Goal: Task Accomplishment & Management: Manage account settings

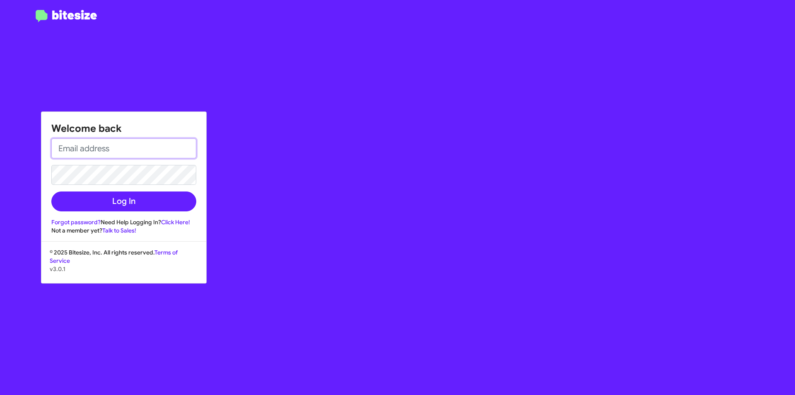
click at [101, 145] on input "email" at bounding box center [123, 148] width 145 height 20
type input "[EMAIL_ADDRESS][DOMAIN_NAME]"
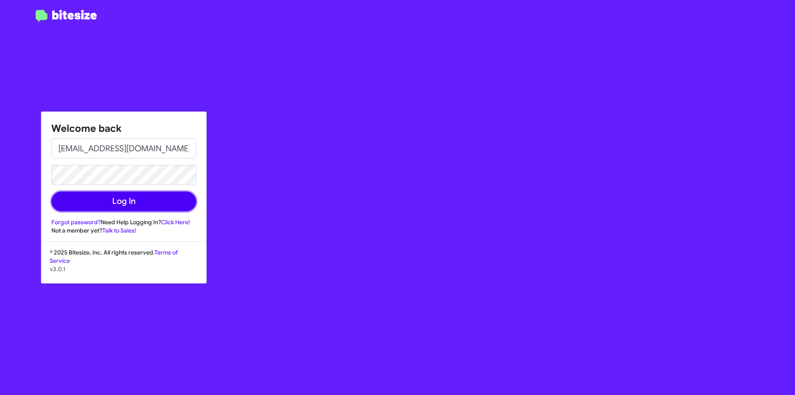
click at [129, 206] on button "Log In" at bounding box center [123, 201] width 145 height 20
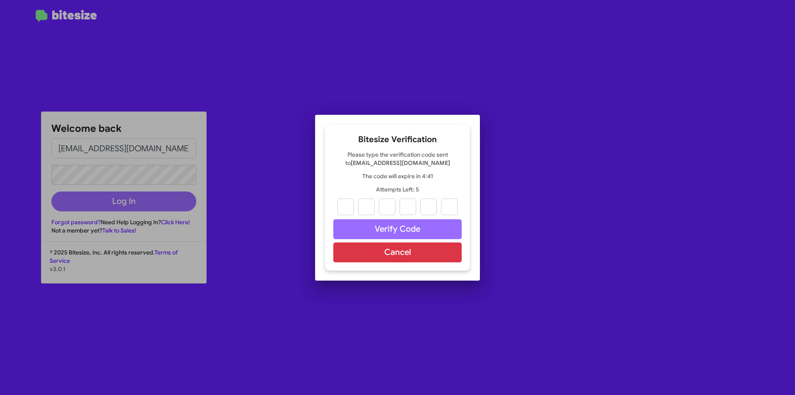
paste input "8"
type input "8"
type input "9"
type input "8"
type input "0"
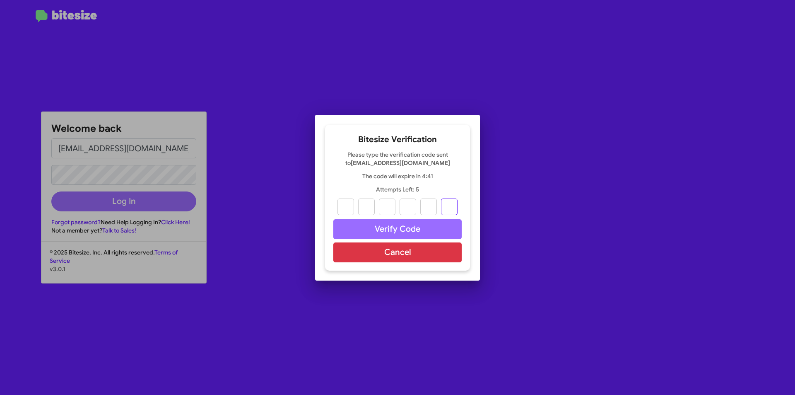
type input "3"
type input "8"
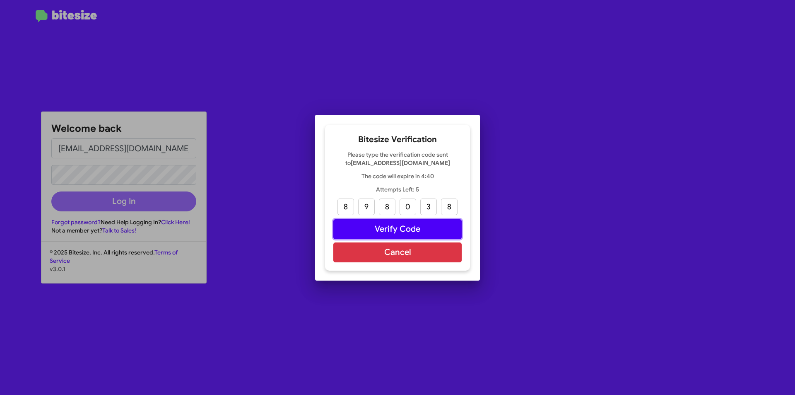
click at [407, 230] on button "Verify Code" at bounding box center [397, 229] width 128 height 20
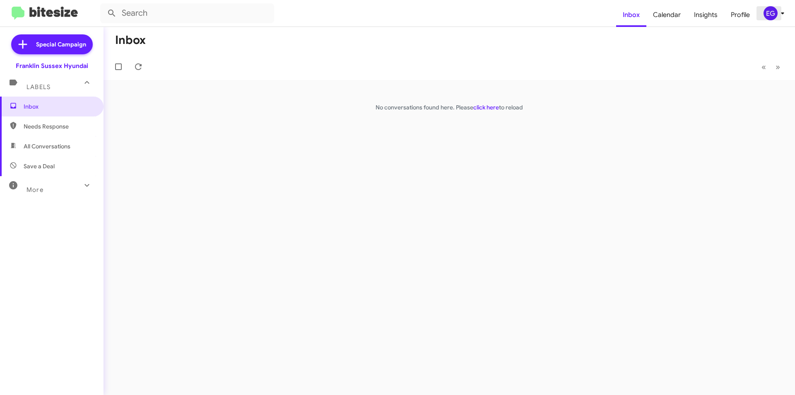
click at [779, 15] on icon at bounding box center [783, 13] width 10 height 10
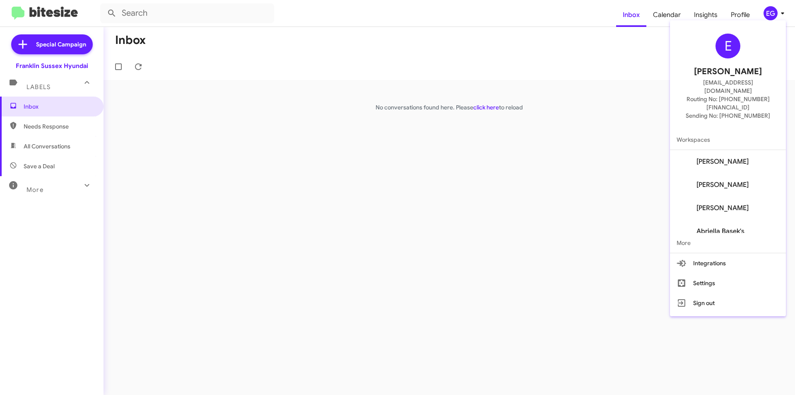
scroll to position [80, 0]
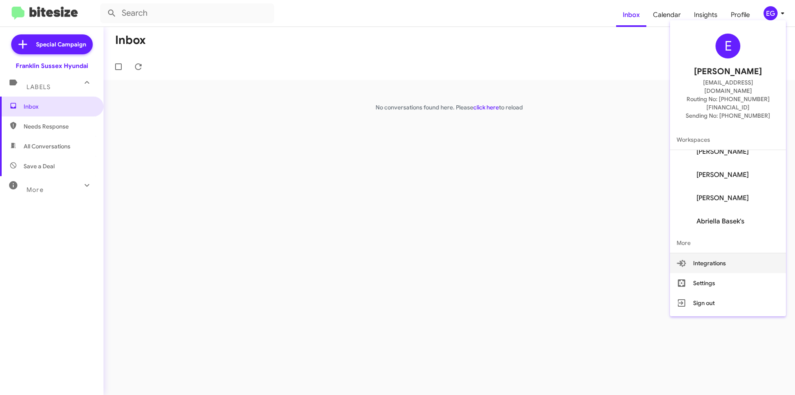
click at [752, 253] on button "Integrations" at bounding box center [728, 263] width 116 height 20
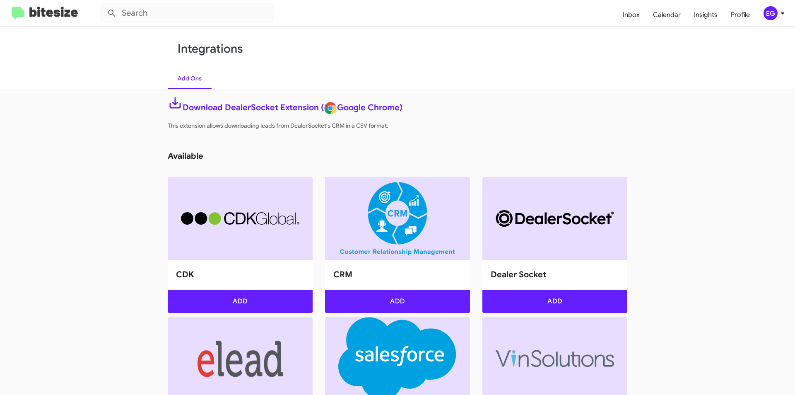
click at [12, 12] on img at bounding box center [45, 14] width 66 height 14
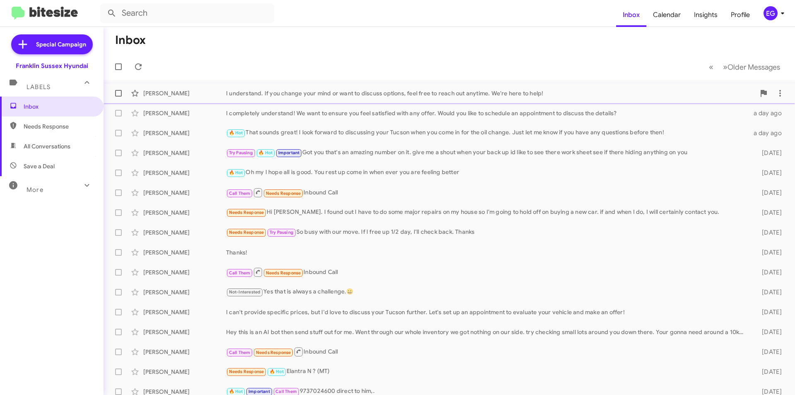
click at [306, 90] on div "I understand. If you change your mind or want to discuss options, feel free to …" at bounding box center [490, 93] width 529 height 8
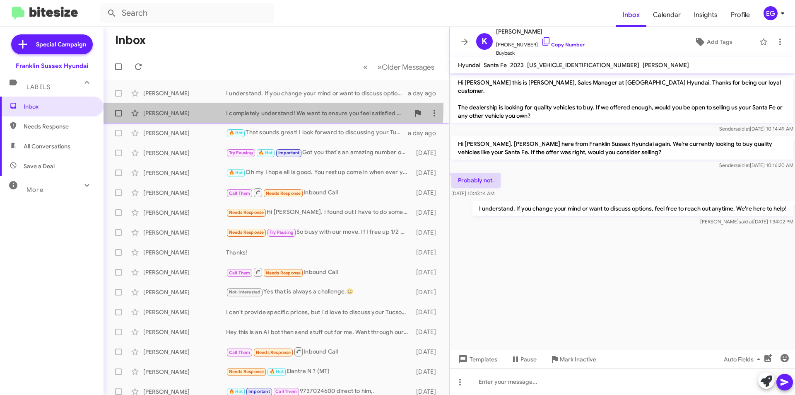
click at [222, 108] on div "[PERSON_NAME] I completely understand! We want to ensure you feel satisfied wit…" at bounding box center [276, 113] width 333 height 17
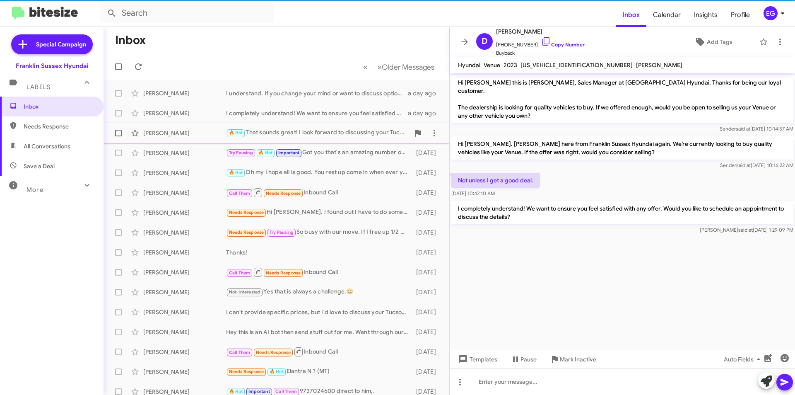
click at [194, 138] on div "[PERSON_NAME] 🔥 Hot That sounds great! I look forward to discussing your Tucson…" at bounding box center [276, 133] width 333 height 17
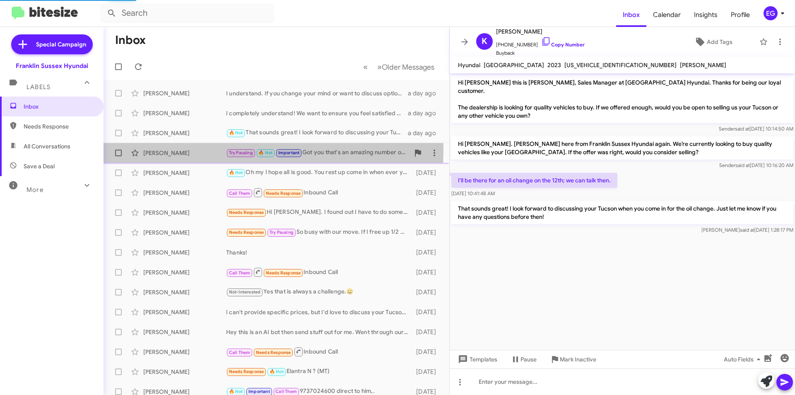
click at [192, 150] on div "[PERSON_NAME]" at bounding box center [184, 153] width 83 height 8
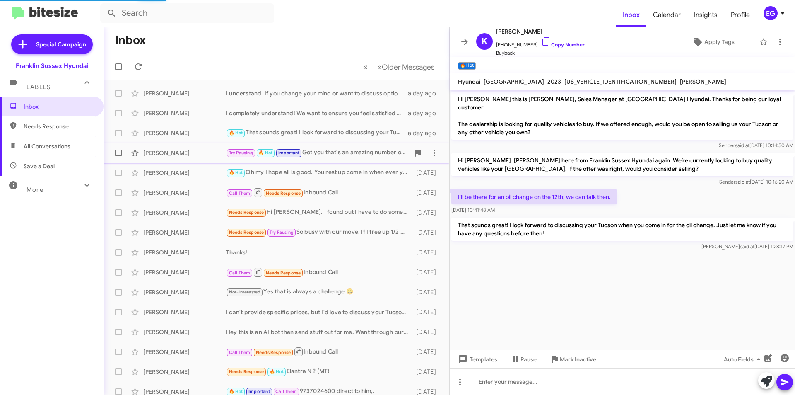
scroll to position [395, 0]
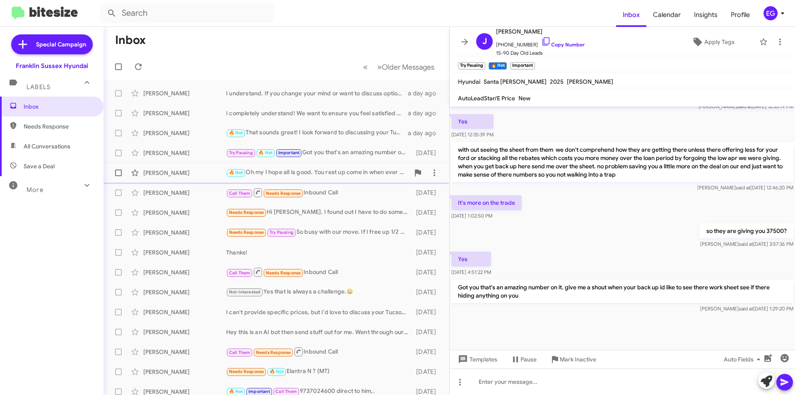
click at [193, 171] on div "[PERSON_NAME]" at bounding box center [184, 173] width 83 height 8
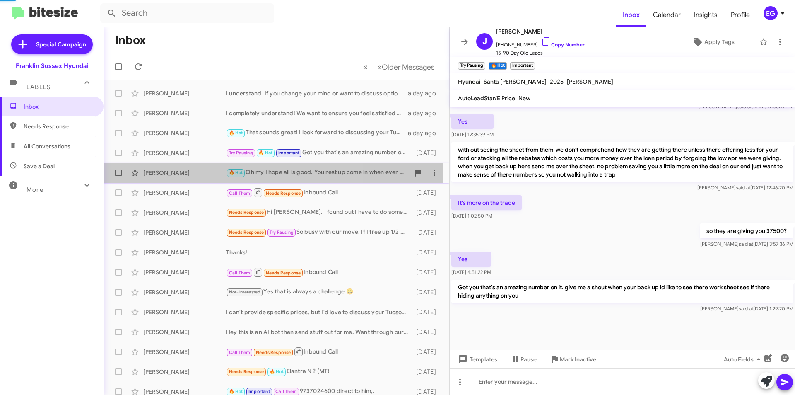
scroll to position [106, 0]
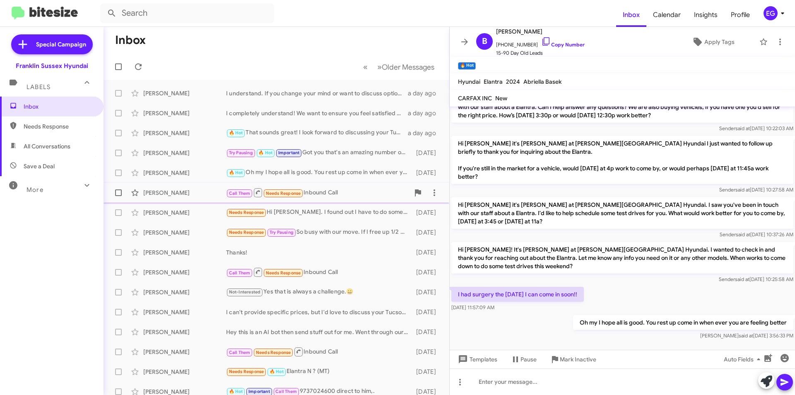
click at [196, 190] on div "[PERSON_NAME]" at bounding box center [184, 192] width 83 height 8
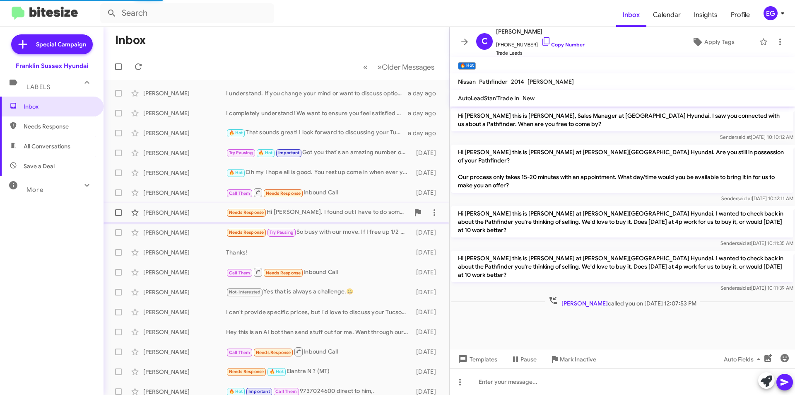
click at [190, 209] on div "[PERSON_NAME]" at bounding box center [184, 212] width 83 height 8
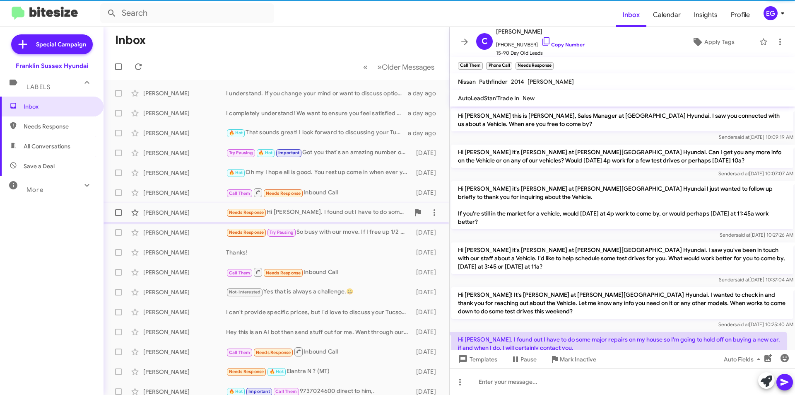
scroll to position [29, 0]
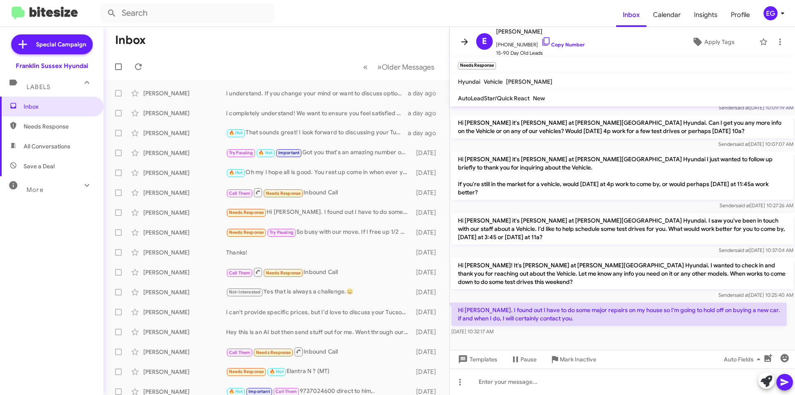
click at [462, 42] on icon at bounding box center [464, 42] width 7 height 6
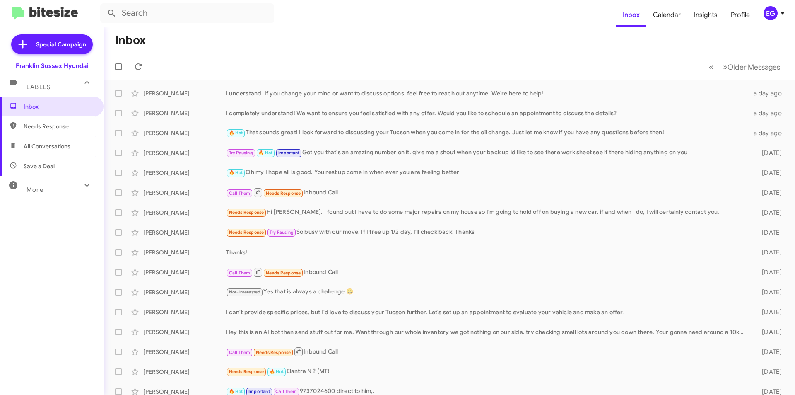
click at [58, 85] on div "Labels" at bounding box center [44, 83] width 74 height 15
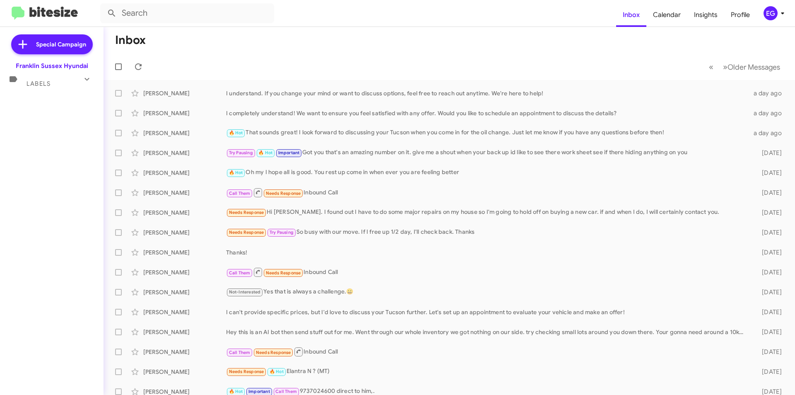
click at [58, 82] on div "Labels" at bounding box center [44, 79] width 74 height 15
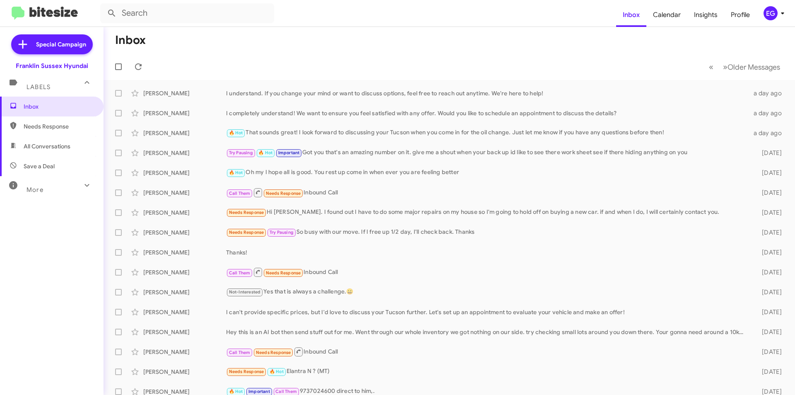
click at [53, 131] on span "Needs Response" at bounding box center [52, 126] width 104 height 20
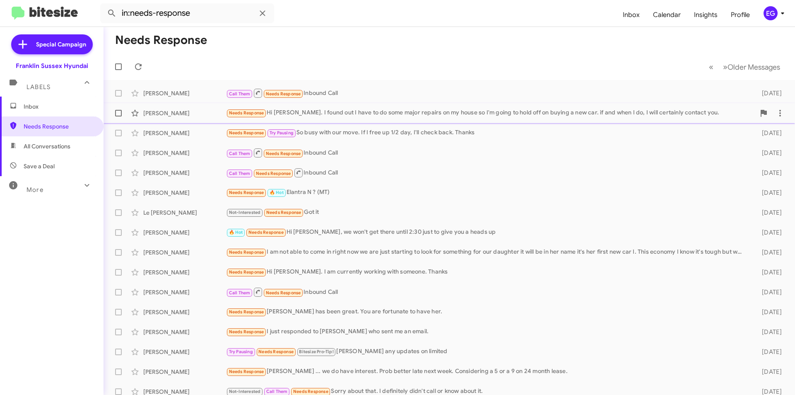
click at [399, 104] on span "[PERSON_NAME] Needs Response Hi [PERSON_NAME]. I found out I have to do some ma…" at bounding box center [450, 113] width 692 height 20
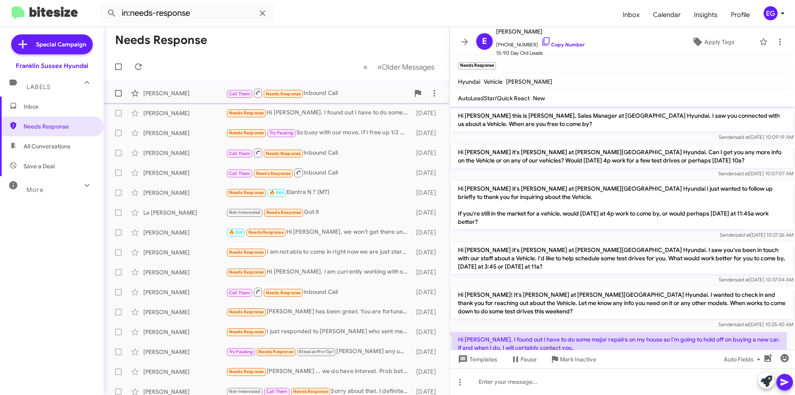
click at [378, 87] on div "[PERSON_NAME] Call Them Needs Response Inbound Call [DATE]" at bounding box center [276, 93] width 333 height 17
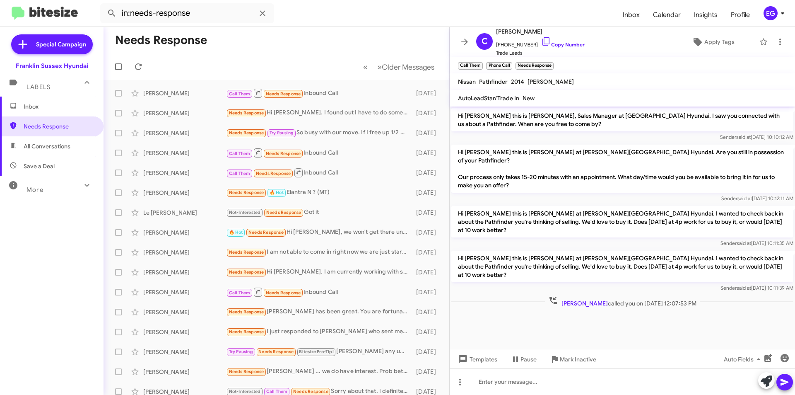
click at [85, 184] on icon at bounding box center [87, 185] width 5 height 3
click at [80, 187] on mat-icon at bounding box center [86, 188] width 13 height 13
click at [54, 142] on span "All Conversations" at bounding box center [52, 146] width 104 height 20
type input "in:all-conversations"
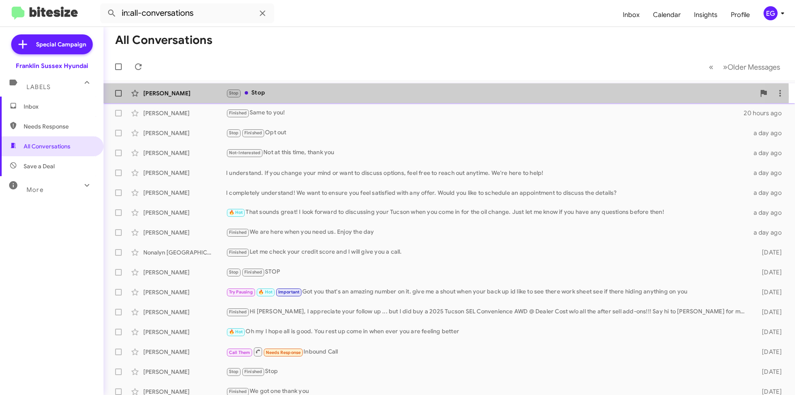
click at [304, 97] on div "Stop Stop" at bounding box center [490, 93] width 529 height 10
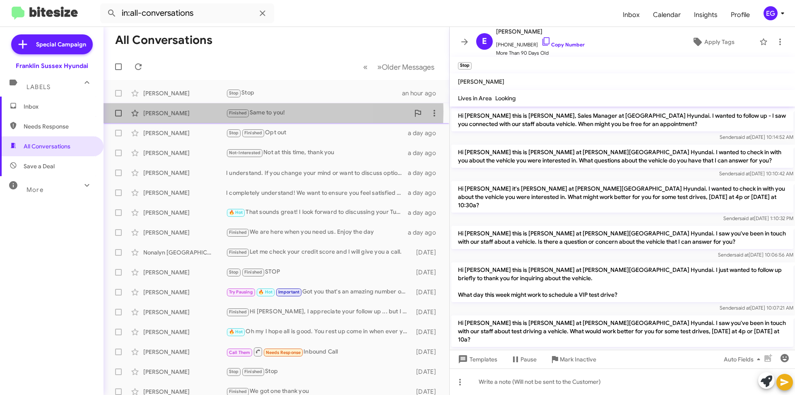
click at [198, 111] on div "[PERSON_NAME]" at bounding box center [184, 113] width 83 height 8
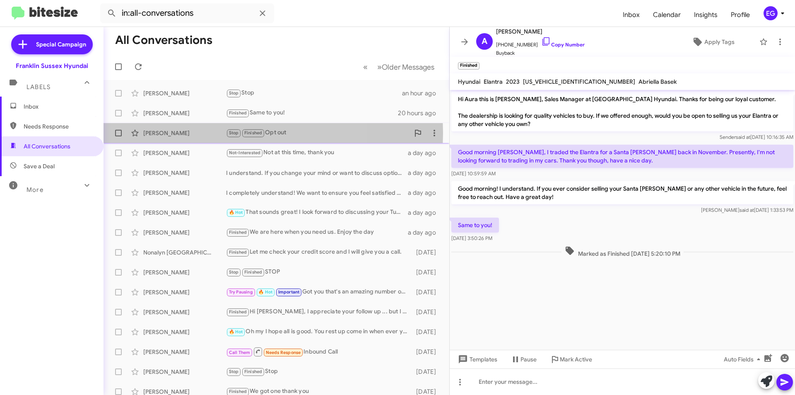
click at [195, 133] on div "[PERSON_NAME]" at bounding box center [184, 133] width 83 height 8
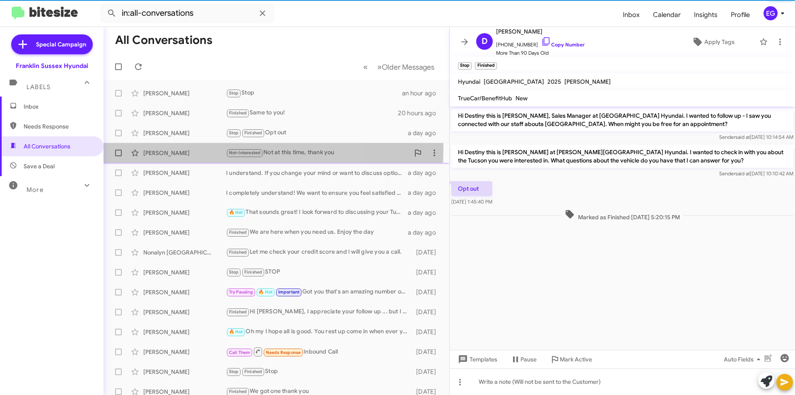
click at [193, 148] on div "[PERSON_NAME] Not-Interested Not at this time, thank you a day ago" at bounding box center [276, 153] width 333 height 17
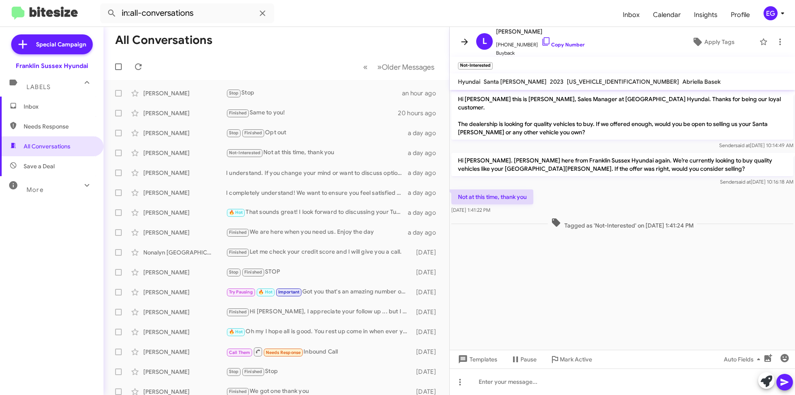
click at [462, 41] on icon at bounding box center [465, 42] width 10 height 10
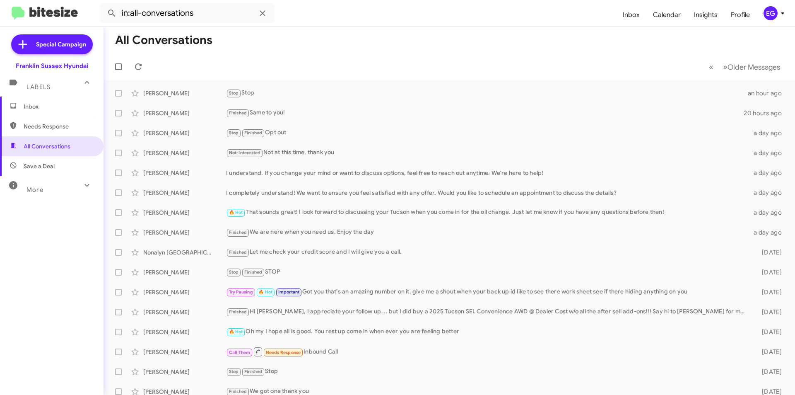
click at [74, 66] on div "Franklin Sussex Hyundai" at bounding box center [52, 66] width 72 height 8
click at [33, 109] on span "Inbox" at bounding box center [59, 106] width 70 height 8
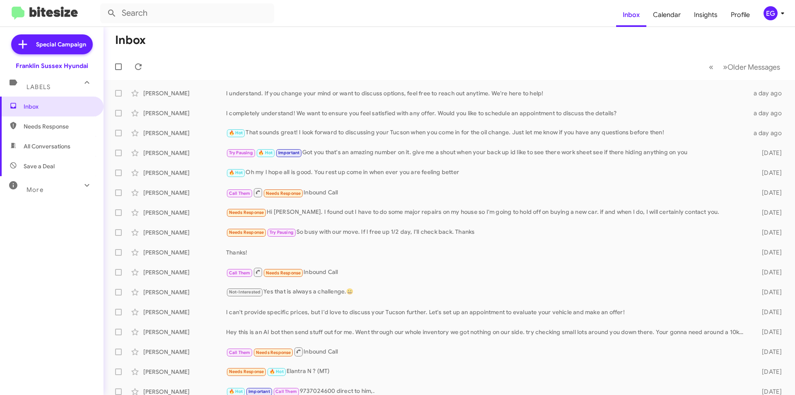
click at [71, 65] on div "Franklin Sussex Hyundai" at bounding box center [52, 66] width 72 height 8
click at [733, 16] on span "Profile" at bounding box center [741, 15] width 32 height 24
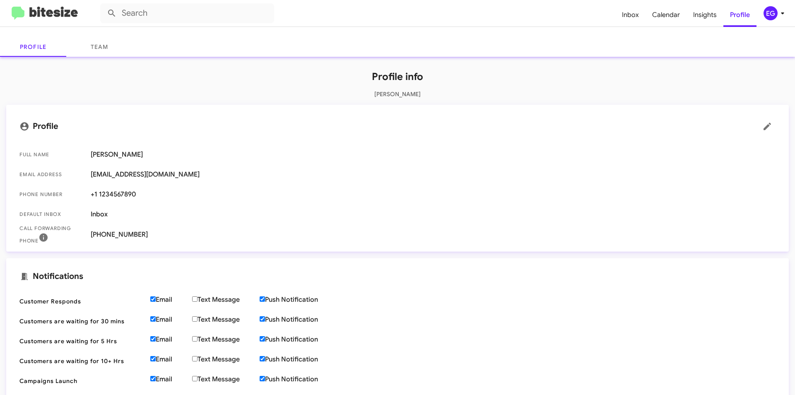
scroll to position [83, 0]
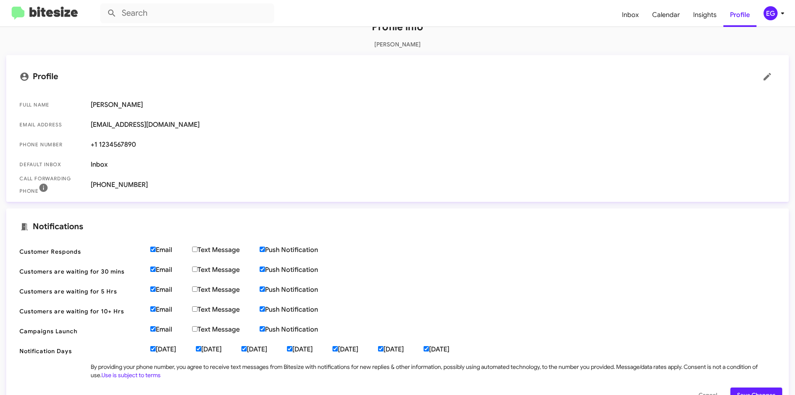
click at [213, 248] on label "Text Message" at bounding box center [226, 250] width 68 height 8
click at [198, 248] on input "Text Message" at bounding box center [194, 248] width 5 height 5
checkbox input "true"
click at [207, 270] on label "Text Message" at bounding box center [226, 270] width 68 height 8
click at [198, 270] on input "Text Message" at bounding box center [194, 268] width 5 height 5
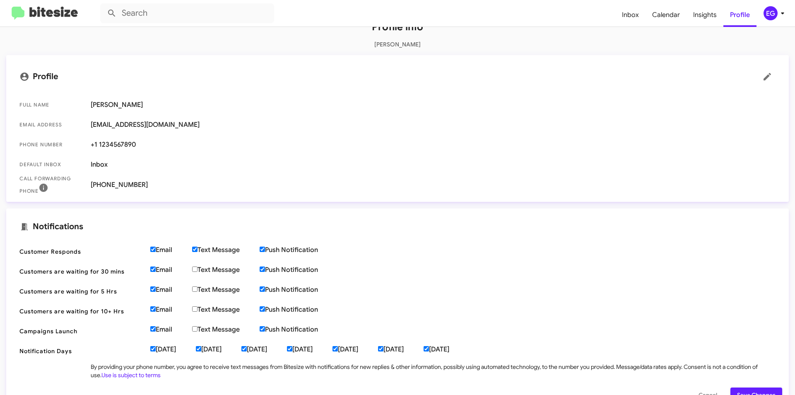
checkbox input "true"
click at [208, 290] on label "Text Message" at bounding box center [226, 289] width 68 height 8
click at [198, 290] on input "Text Message" at bounding box center [194, 288] width 5 height 5
checkbox input "true"
click at [206, 310] on label "Text Message" at bounding box center [226, 309] width 68 height 8
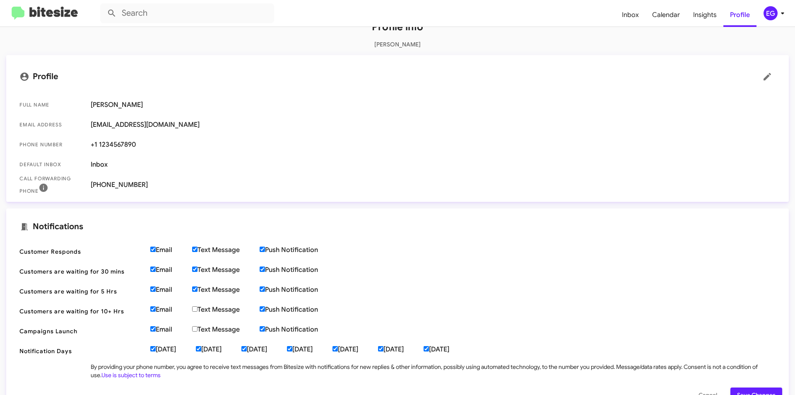
click at [198, 310] on input "Text Message" at bounding box center [194, 308] width 5 height 5
checkbox input "true"
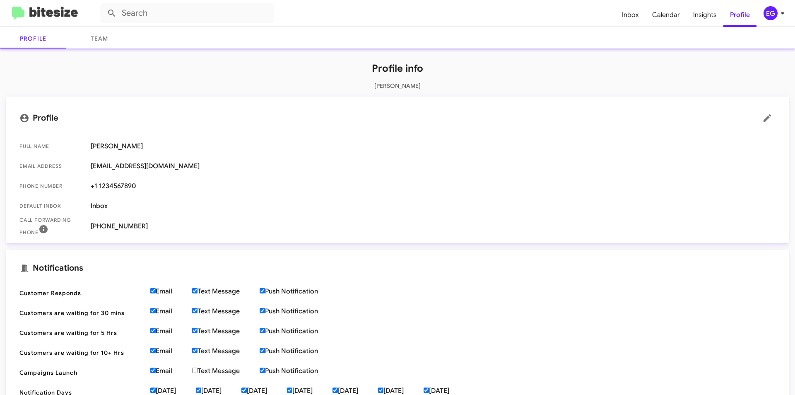
drag, startPoint x: 136, startPoint y: 183, endPoint x: 100, endPoint y: 186, distance: 36.2
click at [100, 186] on span "+1 1234567890" at bounding box center [433, 186] width 685 height 8
copy span "1234567890"
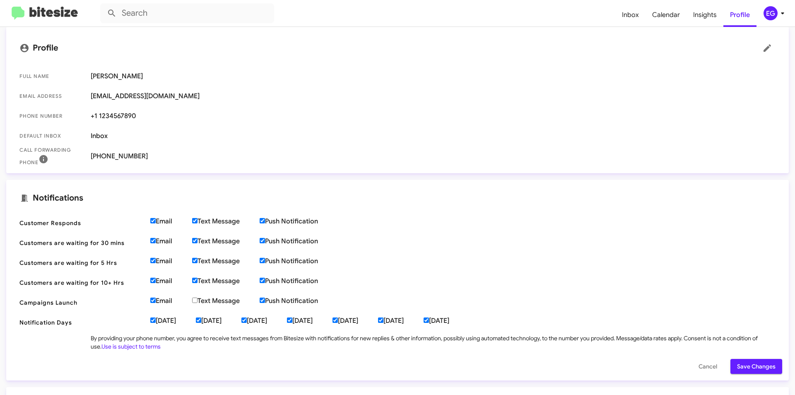
scroll to position [124, 0]
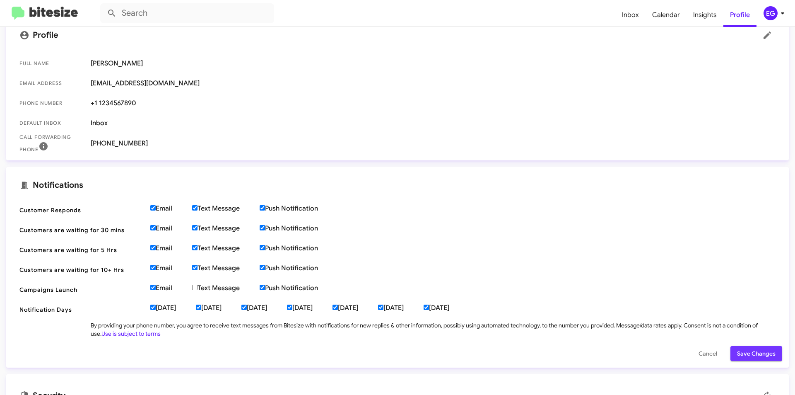
click at [761, 353] on span "Save Changes" at bounding box center [756, 353] width 39 height 15
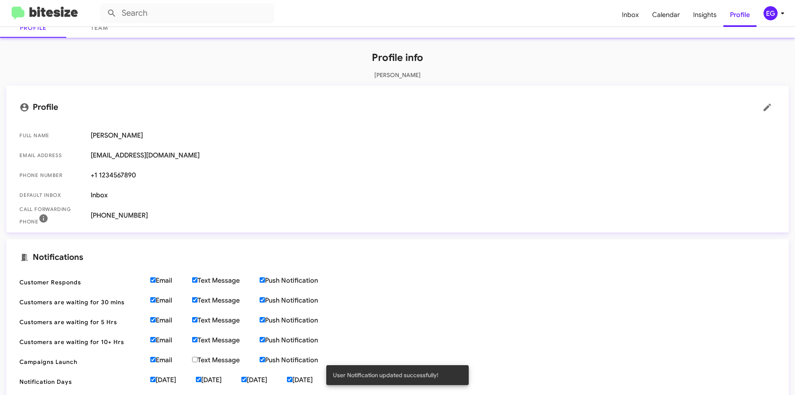
scroll to position [0, 0]
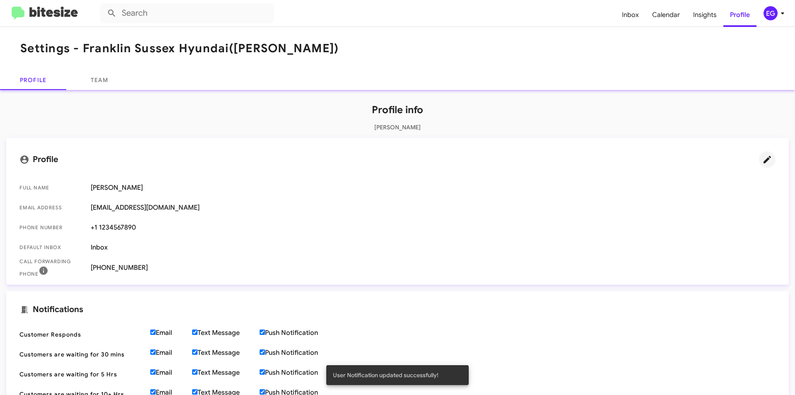
click at [763, 159] on icon at bounding box center [768, 160] width 10 height 10
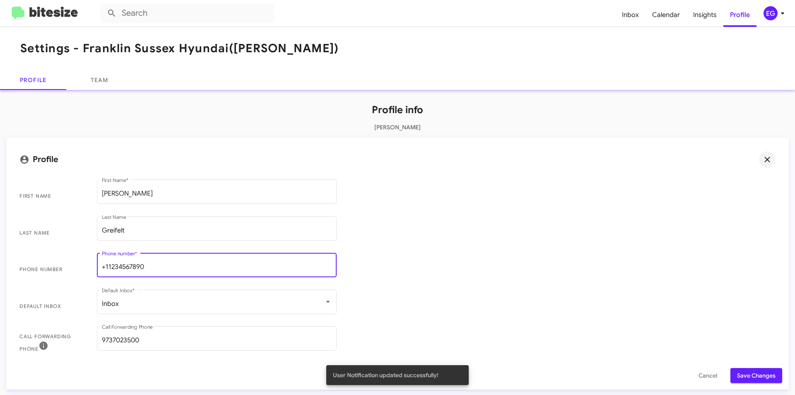
click at [208, 268] on input "+11234567890" at bounding box center [217, 266] width 230 height 7
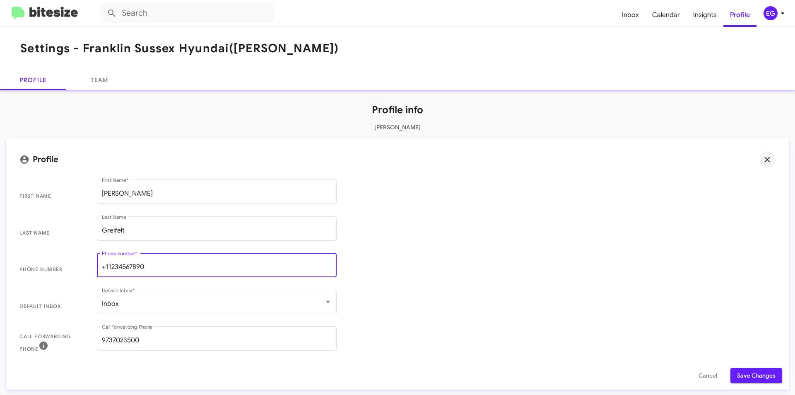
scroll to position [0, 0]
click at [208, 268] on input "+11234567890" at bounding box center [217, 266] width 230 height 7
type input "[PHONE_NUMBER]"
click at [749, 380] on span "Save Changes" at bounding box center [756, 375] width 39 height 15
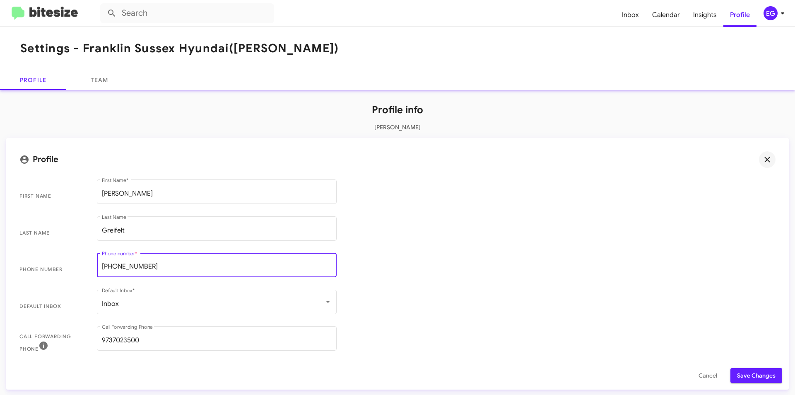
scroll to position [0, 0]
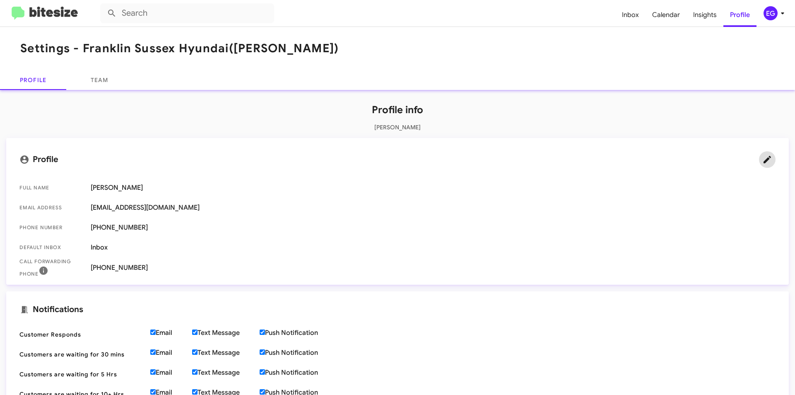
click at [763, 157] on icon at bounding box center [768, 160] width 10 height 10
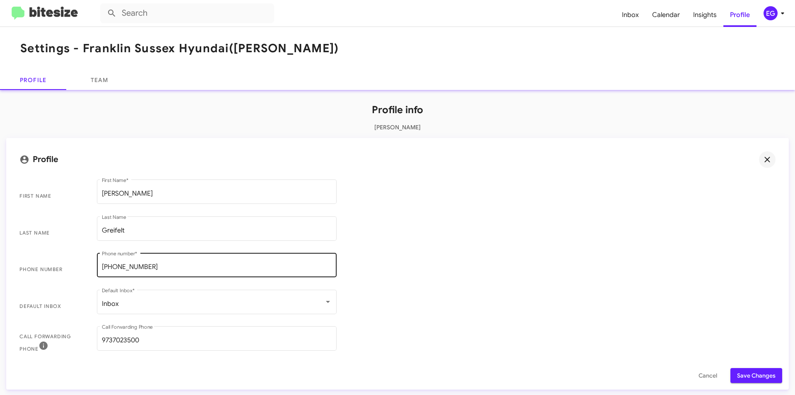
click at [106, 264] on input "[PHONE_NUMBER]" at bounding box center [217, 266] width 230 height 7
type input "[PHONE_NUMBER]"
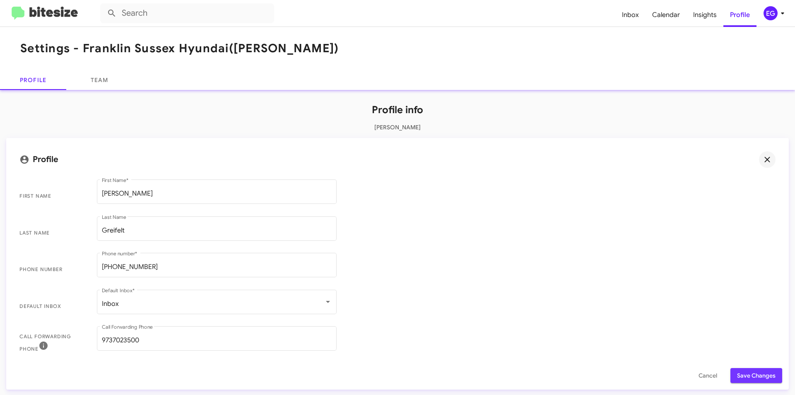
click at [737, 376] on span "Save Changes" at bounding box center [756, 375] width 39 height 15
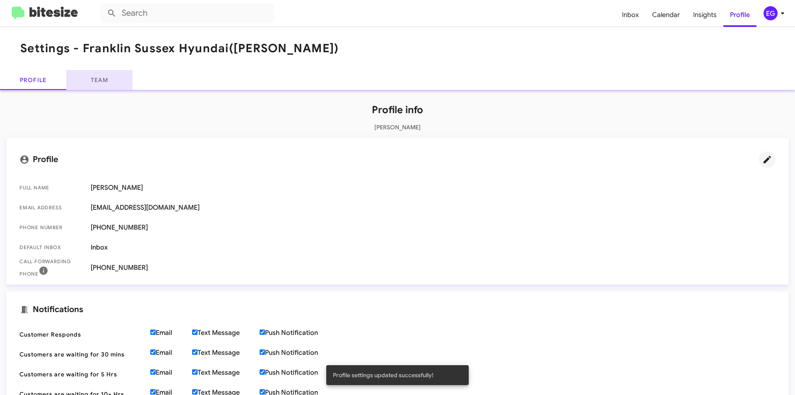
click at [89, 85] on link "Team" at bounding box center [99, 80] width 66 height 20
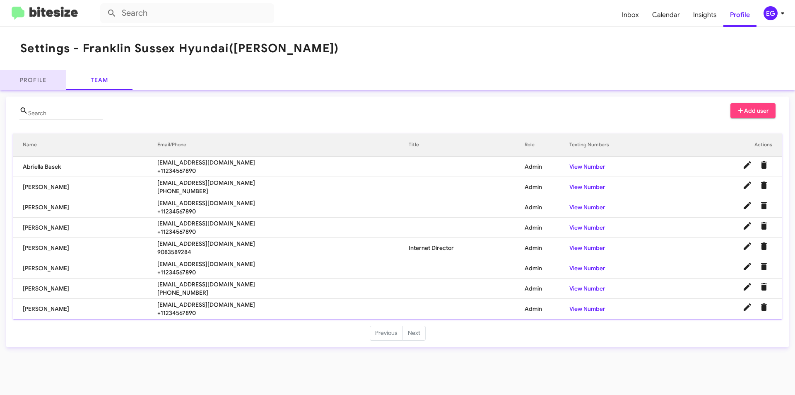
click at [32, 81] on link "Profile" at bounding box center [33, 80] width 66 height 20
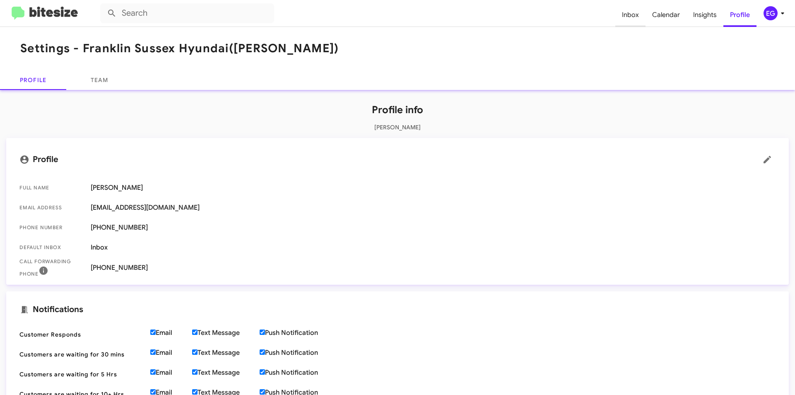
click at [640, 13] on span "Inbox" at bounding box center [631, 15] width 30 height 24
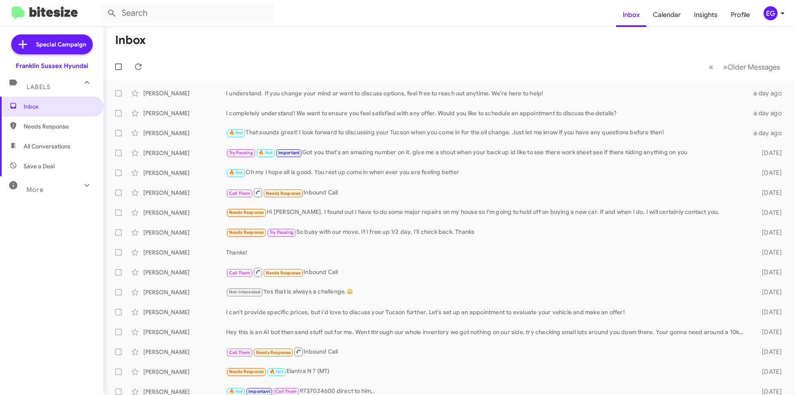
click at [85, 184] on icon at bounding box center [87, 185] width 5 height 3
click at [29, 312] on span "Sold" at bounding box center [30, 312] width 12 height 8
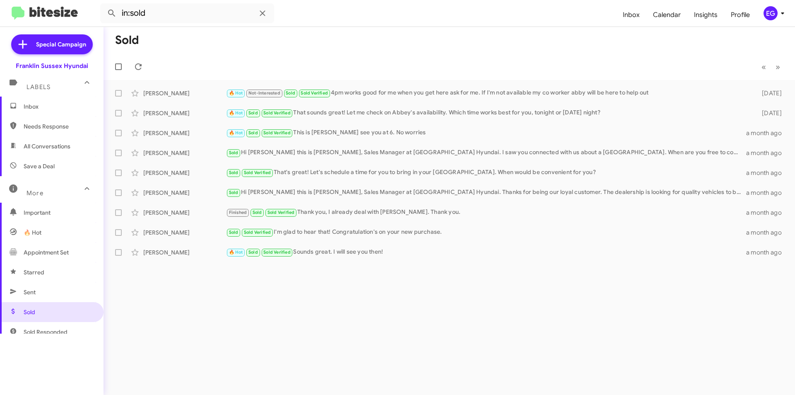
scroll to position [41, 0]
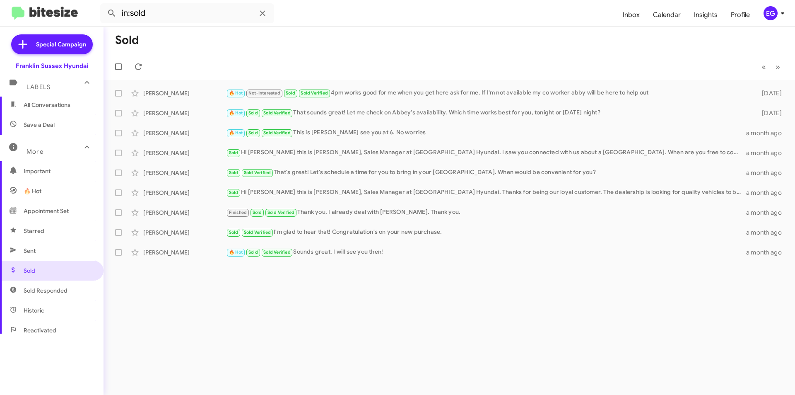
click at [52, 288] on span "Sold Responded" at bounding box center [46, 290] width 44 height 8
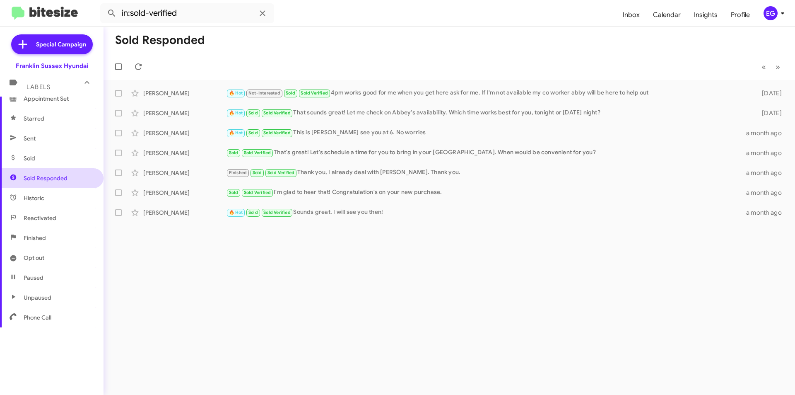
scroll to position [154, 0]
click at [48, 278] on span "Paused" at bounding box center [52, 277] width 104 height 20
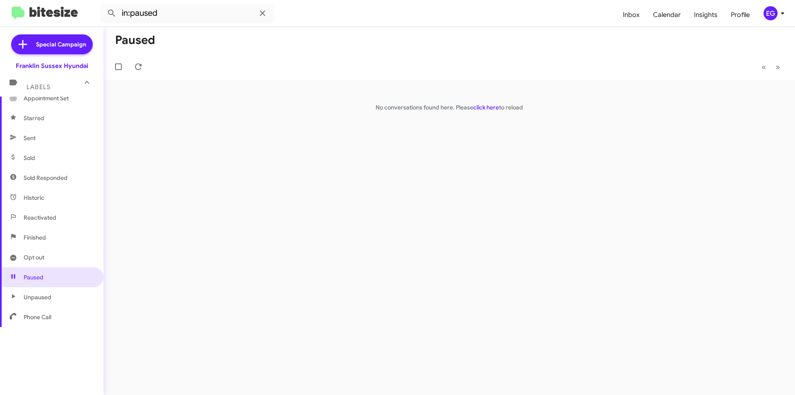
click at [49, 290] on span "Unpaused" at bounding box center [52, 297] width 104 height 20
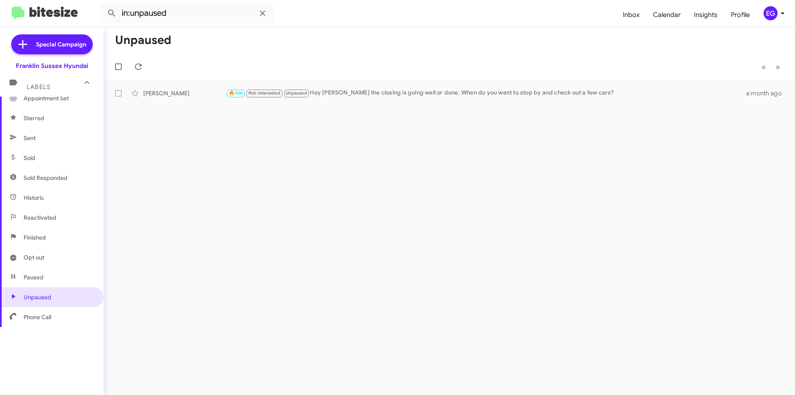
click at [29, 234] on span "Finished" at bounding box center [35, 237] width 22 height 8
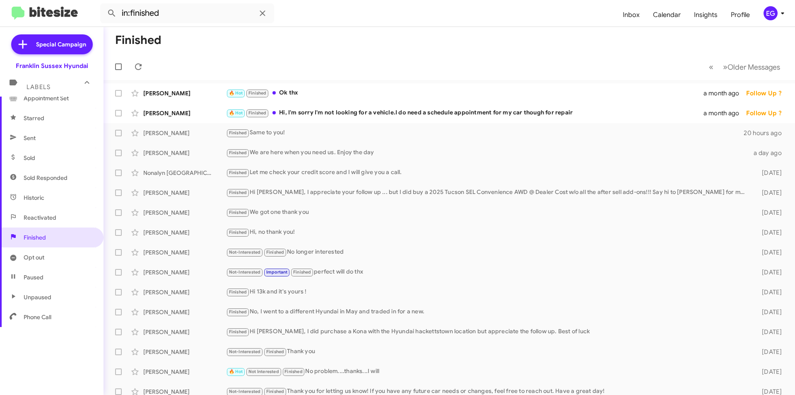
click at [39, 214] on span "Reactivated" at bounding box center [40, 217] width 33 height 8
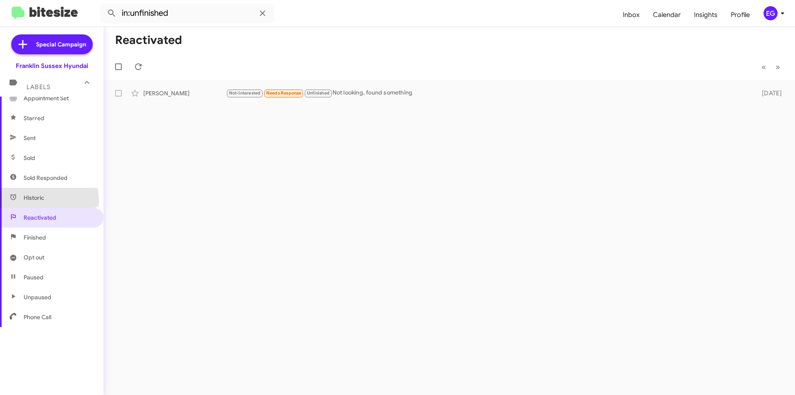
click at [32, 202] on span "Historic" at bounding box center [52, 198] width 104 height 20
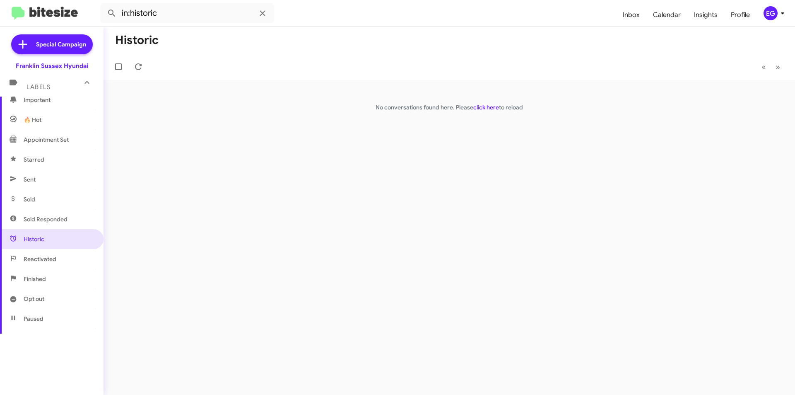
scroll to position [71, 0]
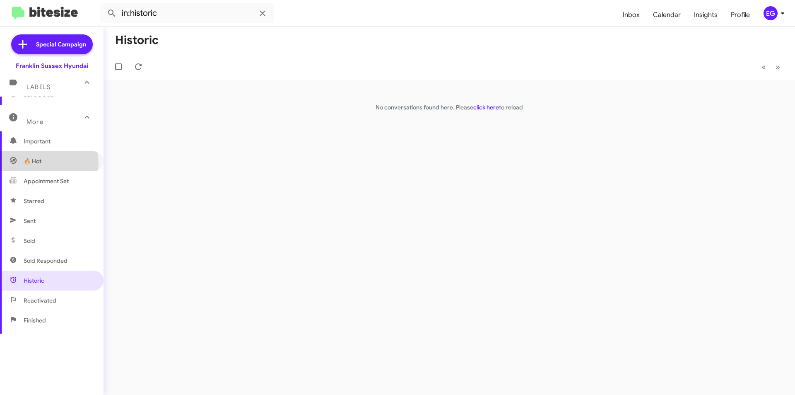
click at [39, 164] on span "🔥 Hot" at bounding box center [33, 161] width 18 height 8
type input "in:appointment"
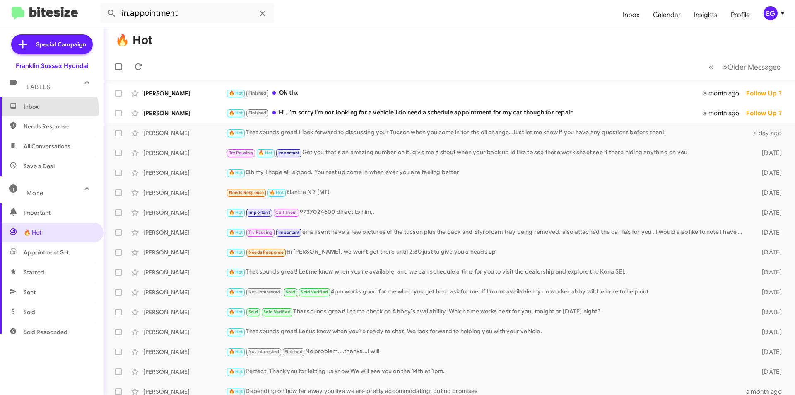
click at [37, 113] on span "Inbox" at bounding box center [52, 107] width 104 height 20
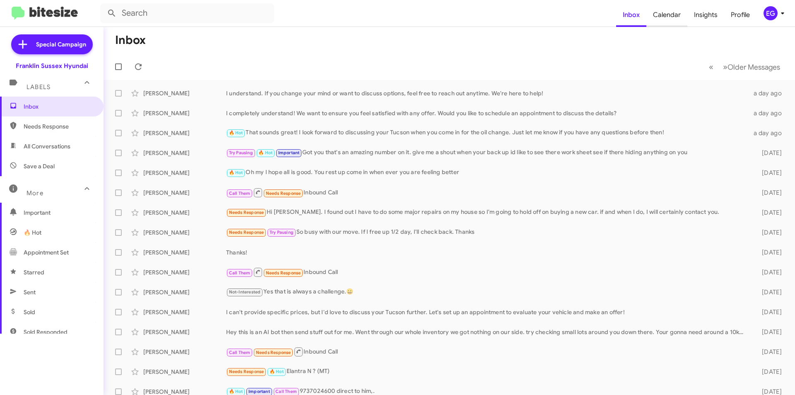
click at [667, 19] on span "Calendar" at bounding box center [667, 15] width 41 height 24
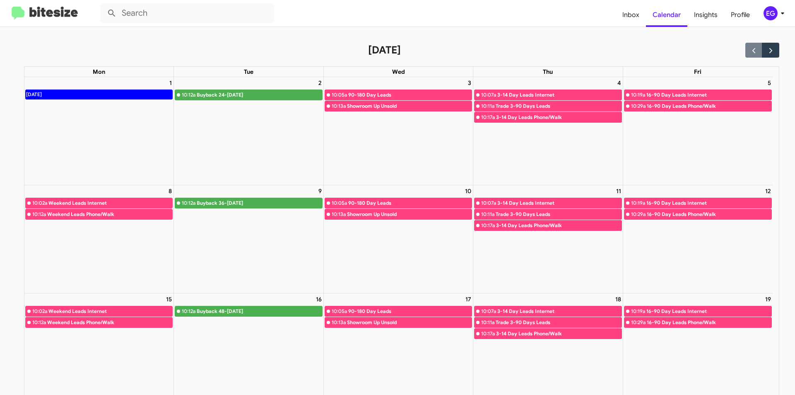
click at [394, 92] on div "90-180 Day Leads" at bounding box center [409, 95] width 123 height 8
click at [704, 17] on span "Insights" at bounding box center [706, 15] width 37 height 24
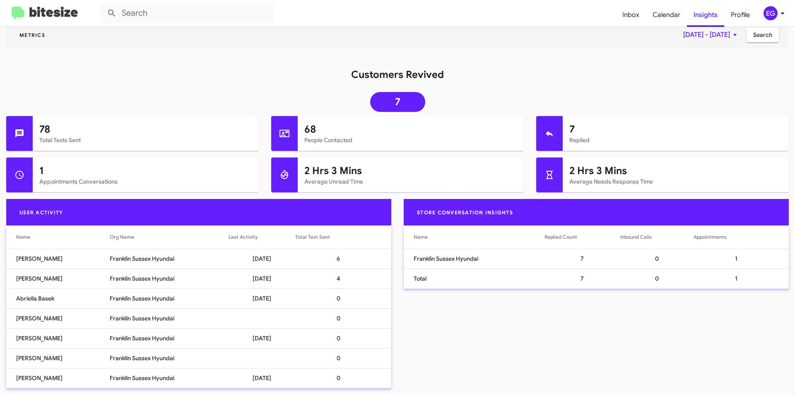
scroll to position [82, 0]
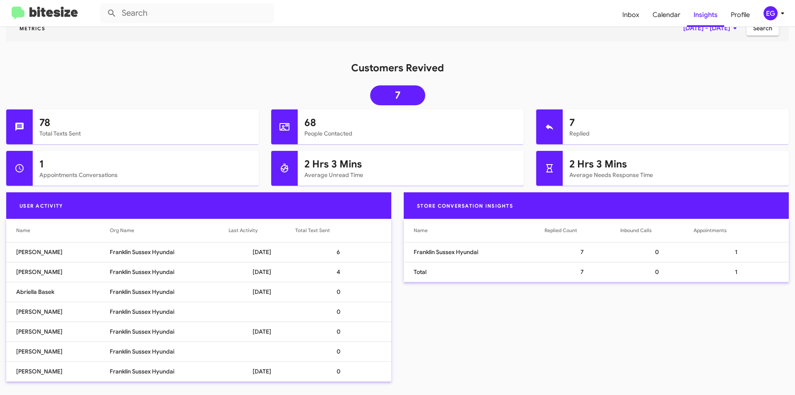
click at [461, 339] on div "Store Conversation Insights Name Replied Count Inbound Calls Appointments Frank…" at bounding box center [597, 290] width 398 height 196
click at [629, 11] on span "Inbox" at bounding box center [631, 15] width 30 height 24
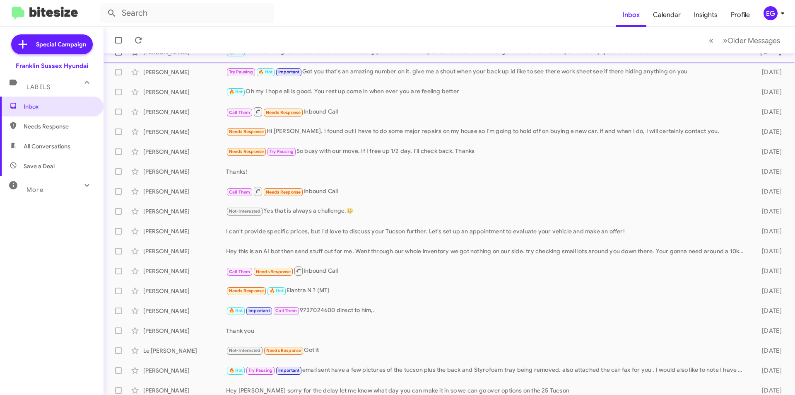
scroll to position [86, 0]
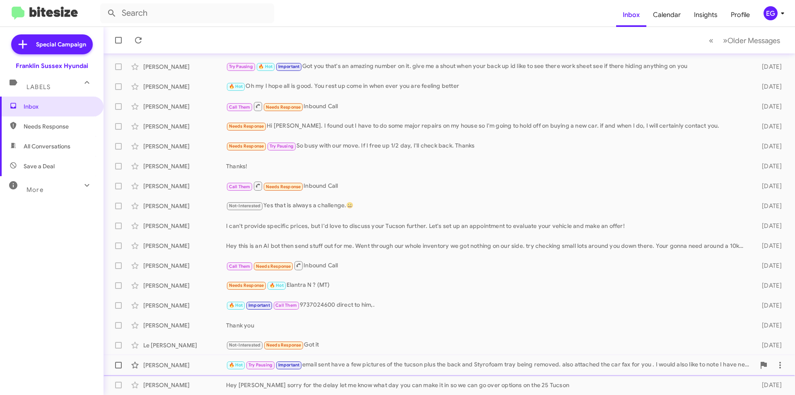
click at [333, 365] on div "🔥 Hot Try Pausing Important email sent have a few pictures of the tucson plus t…" at bounding box center [490, 365] width 529 height 10
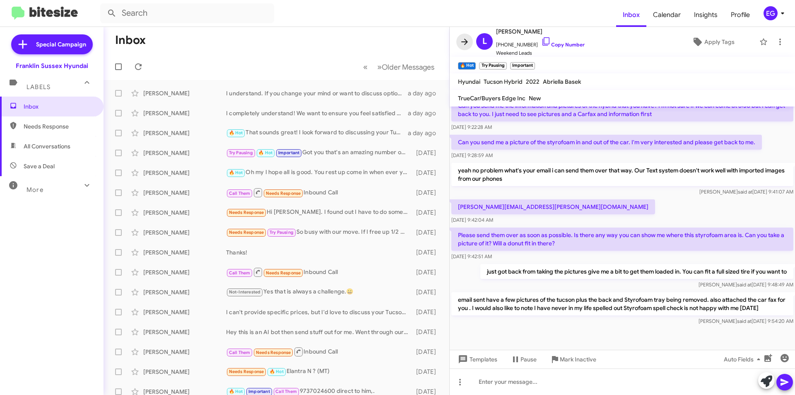
click at [462, 41] on icon at bounding box center [465, 42] width 10 height 10
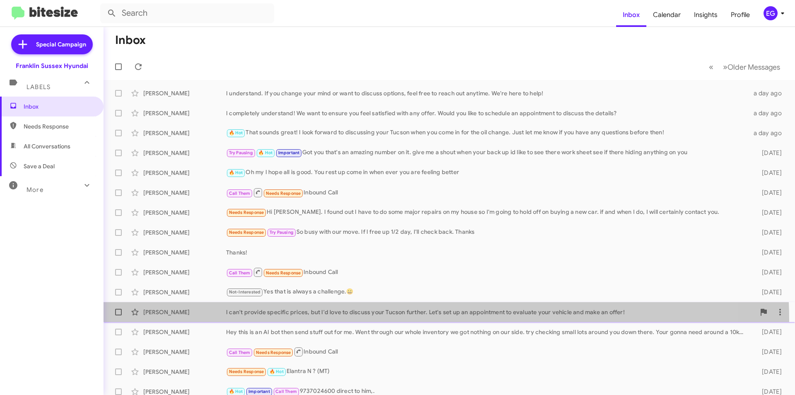
click at [396, 320] on span "[PERSON_NAME] I can't provide specific prices, but I'd love to discuss your Tuc…" at bounding box center [450, 312] width 692 height 20
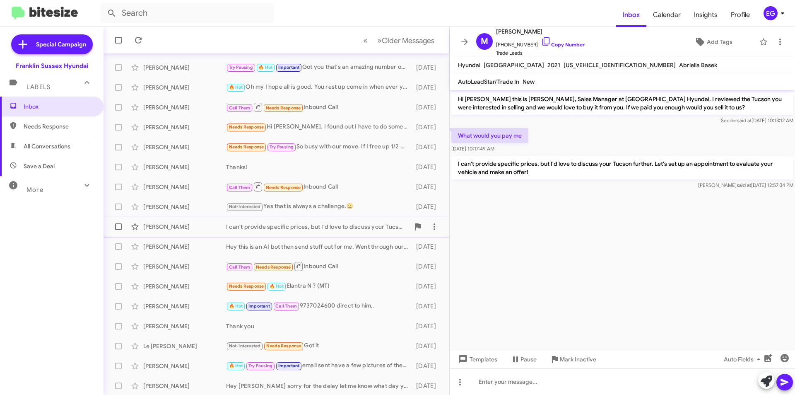
scroll to position [86, 0]
click at [193, 237] on div "[PERSON_NAME] Hey this is an AI bot then send stuff out for me. Went through ou…" at bounding box center [276, 245] width 333 height 17
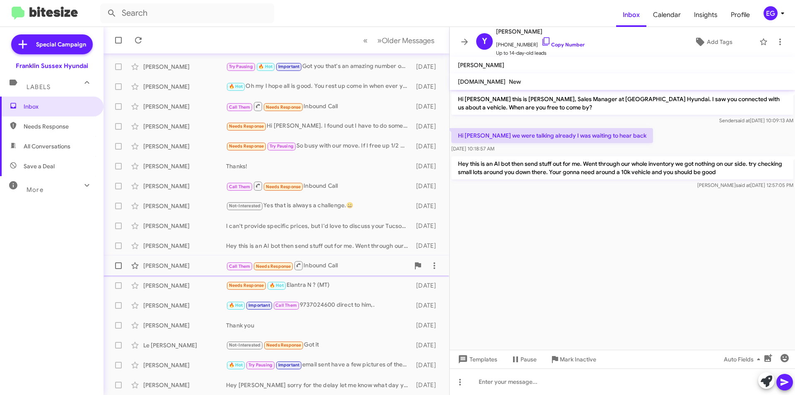
click at [341, 264] on div "Call Them Needs Response Inbound Call" at bounding box center [318, 265] width 184 height 10
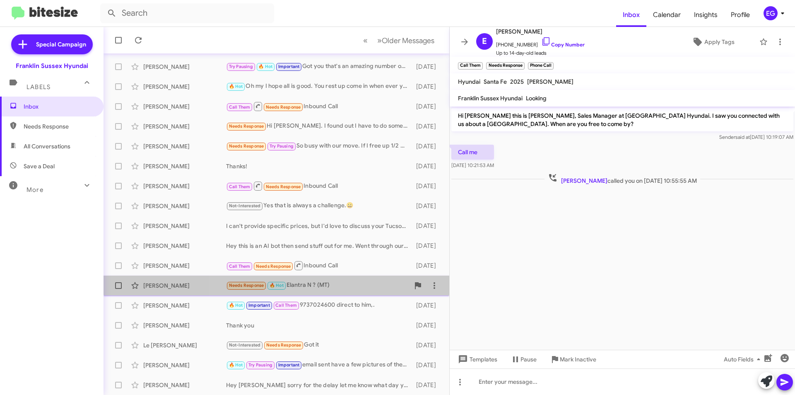
click at [346, 280] on div "[PERSON_NAME] Needs Response 🔥 Hot Elantra N ? (MT) [DATE]" at bounding box center [276, 285] width 333 height 17
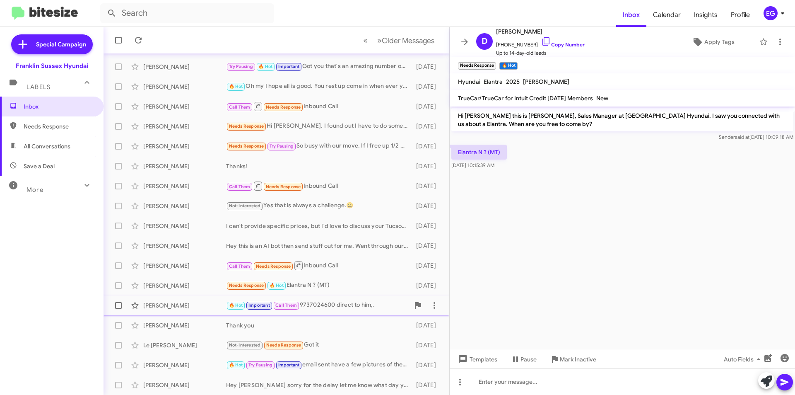
click at [346, 298] on div "[PERSON_NAME] 🔥 Hot Important Call Them [PHONE_NUMBER] direct to him,. [DATE]" at bounding box center [276, 305] width 333 height 17
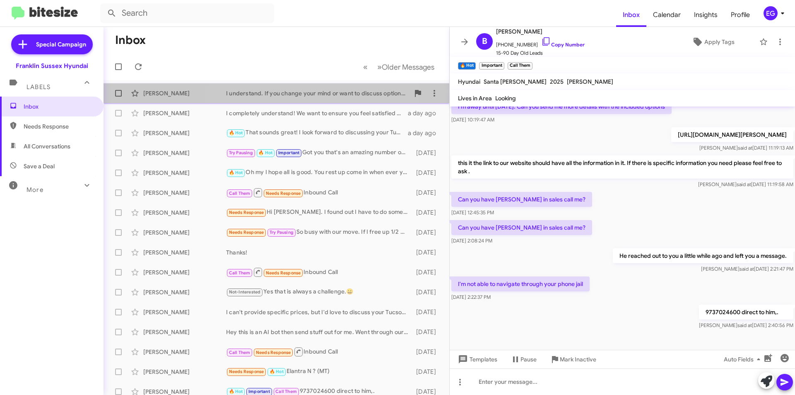
click at [315, 100] on div "[PERSON_NAME] I understand. If you change your mind or want to discuss options,…" at bounding box center [276, 93] width 333 height 17
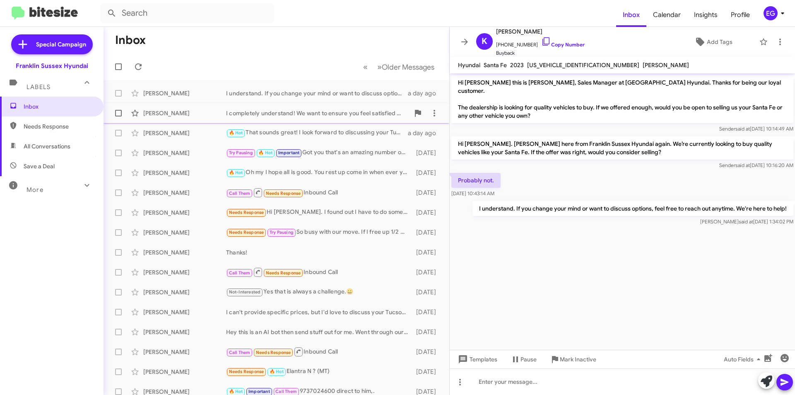
click at [314, 114] on div "I completely understand! We want to ensure you feel satisfied with any offer. W…" at bounding box center [318, 113] width 184 height 8
click at [314, 126] on div "[PERSON_NAME] 🔥 Hot That sounds great! I look forward to discussing your Tucson…" at bounding box center [276, 133] width 333 height 17
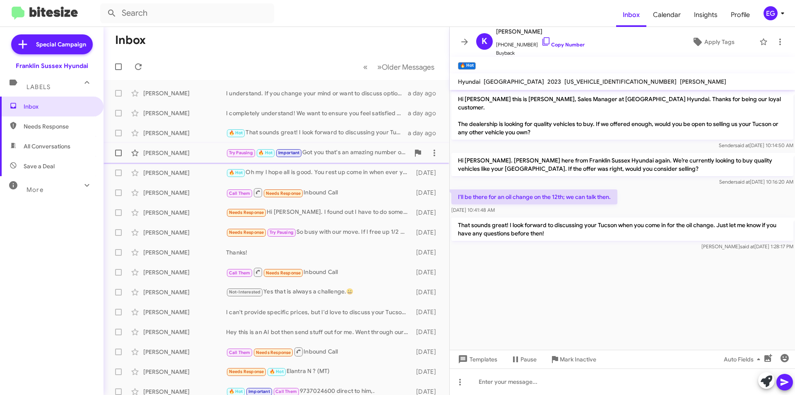
click at [330, 146] on div "[PERSON_NAME] Try Pausing 🔥 Hot Important Got you that's an amazing number on i…" at bounding box center [276, 153] width 333 height 17
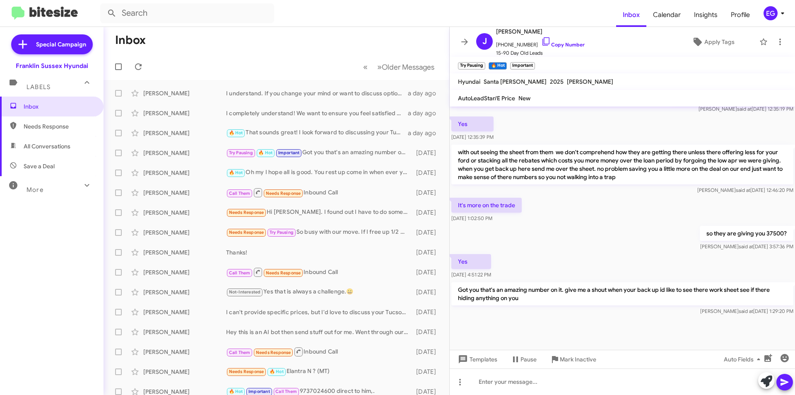
scroll to position [395, 0]
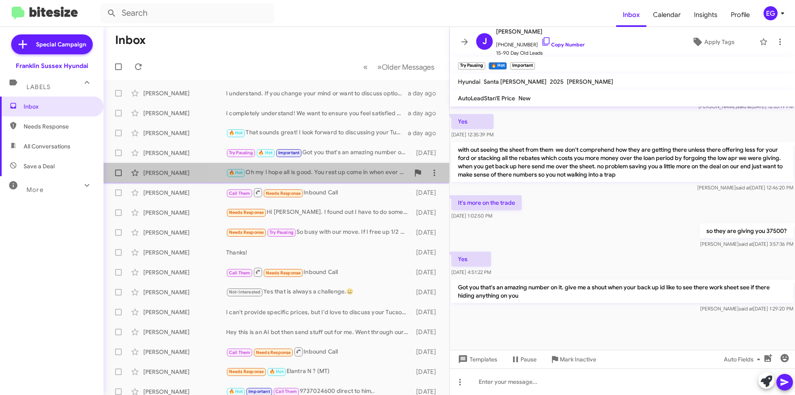
click at [310, 172] on div "🔥 Hot Oh my I hope all is good. You rest up come in when ever you are feeling b…" at bounding box center [318, 173] width 184 height 10
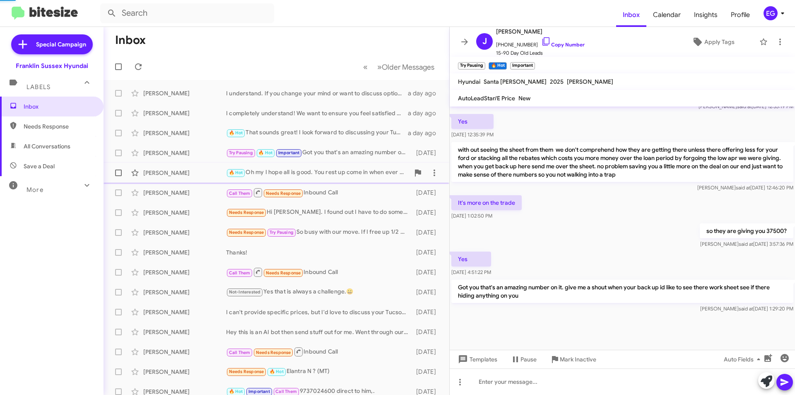
scroll to position [106, 0]
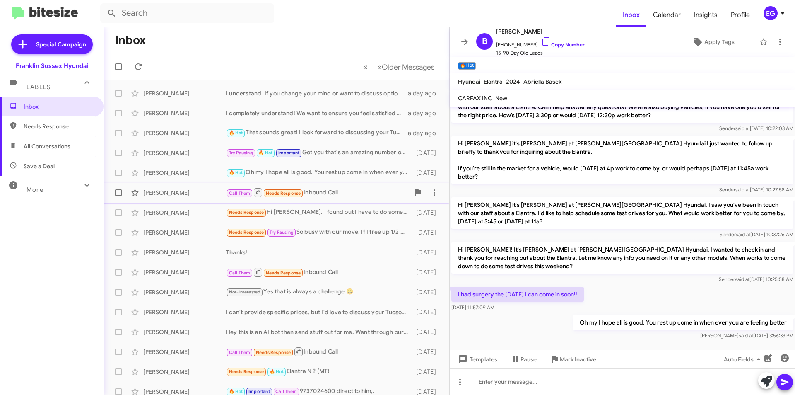
click at [339, 191] on div "Call Them Needs Response Inbound Call" at bounding box center [318, 192] width 184 height 10
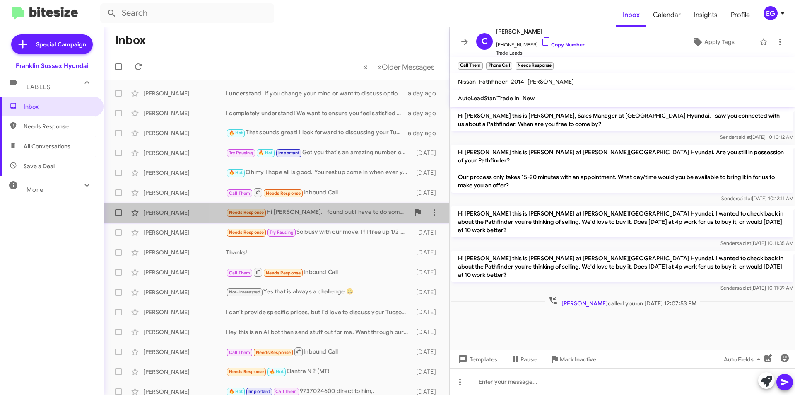
click at [340, 213] on div "Needs Response Hi [PERSON_NAME]. I found out I have to do some major repairs on…" at bounding box center [318, 213] width 184 height 10
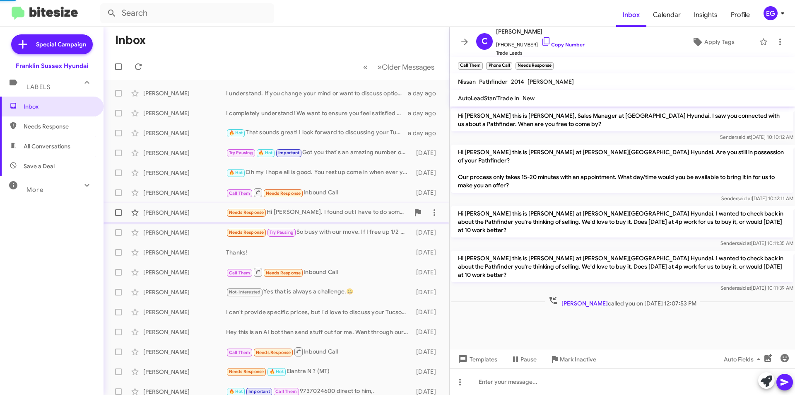
scroll to position [29, 0]
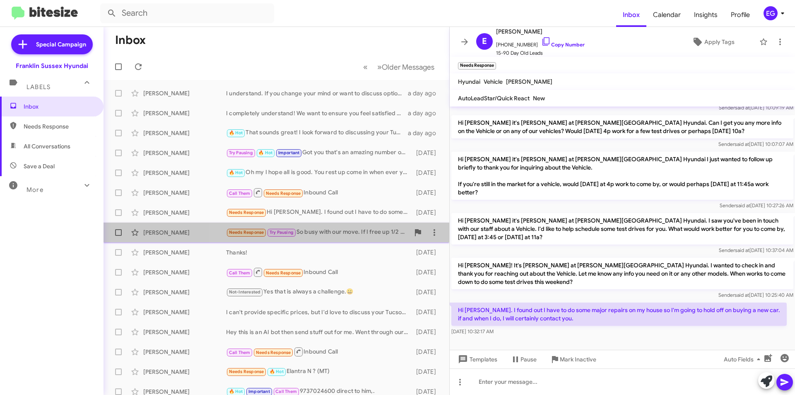
click at [343, 232] on div "Needs Response Try Pausing So busy with our move. If I free up 1/2 day, I'll ch…" at bounding box center [318, 232] width 184 height 10
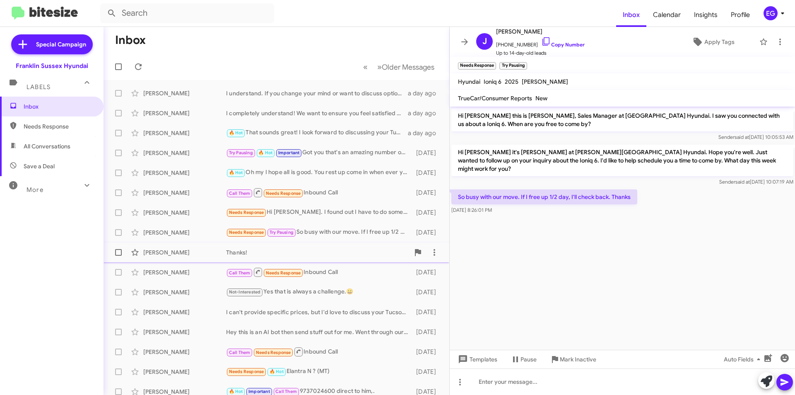
click at [338, 249] on div "Thanks!" at bounding box center [318, 252] width 184 height 8
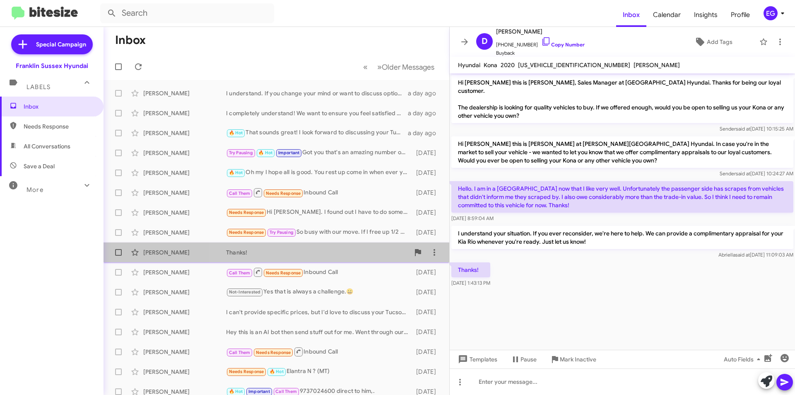
click at [338, 249] on div "Thanks!" at bounding box center [318, 252] width 184 height 8
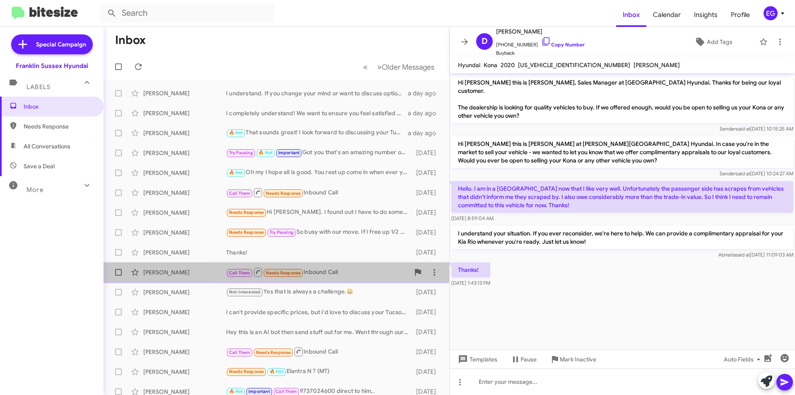
click at [341, 268] on div "Call Them Needs Response Inbound Call" at bounding box center [318, 272] width 184 height 10
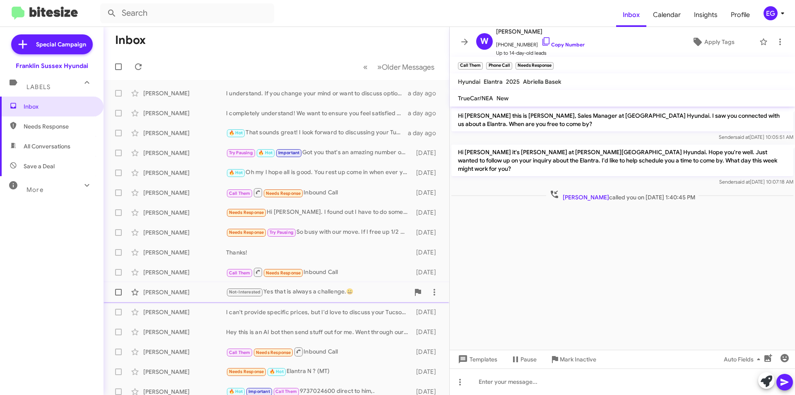
click at [325, 296] on div "Not-Interested Yes that is always a challenge.😀" at bounding box center [318, 292] width 184 height 10
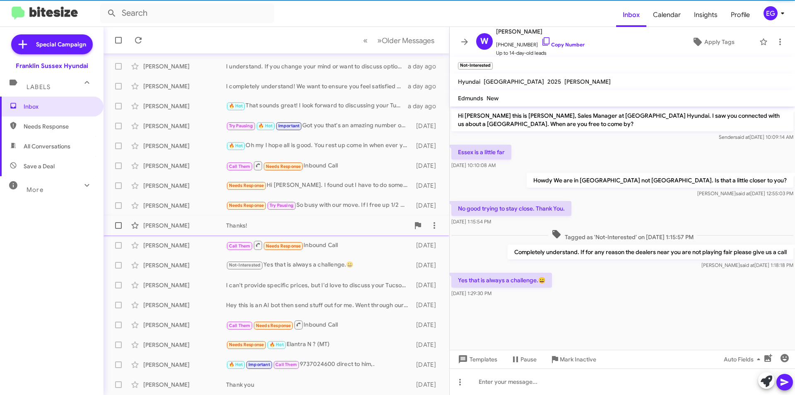
scroll to position [41, 0]
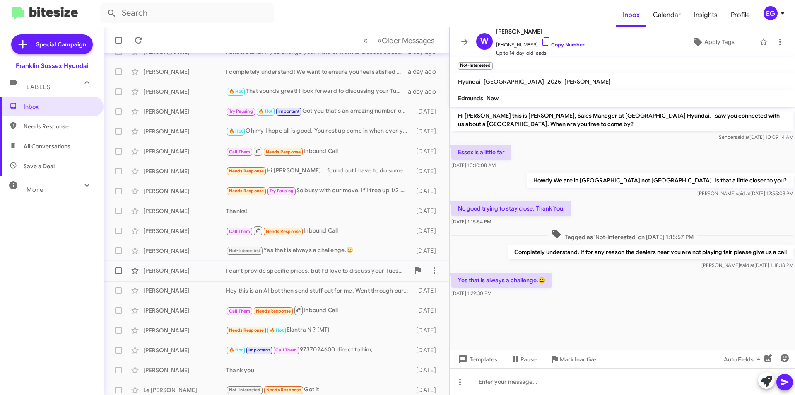
click at [351, 268] on div "I can't provide specific prices, but I'd love to discuss your Tucson further. L…" at bounding box center [318, 270] width 184 height 8
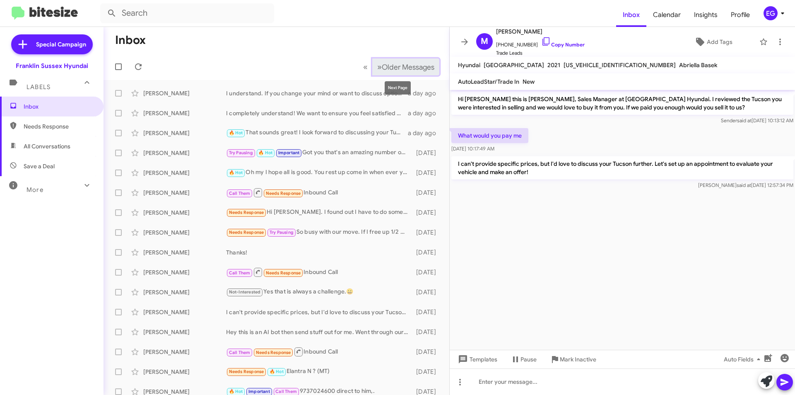
click at [382, 68] on span "Older Messages" at bounding box center [408, 67] width 53 height 9
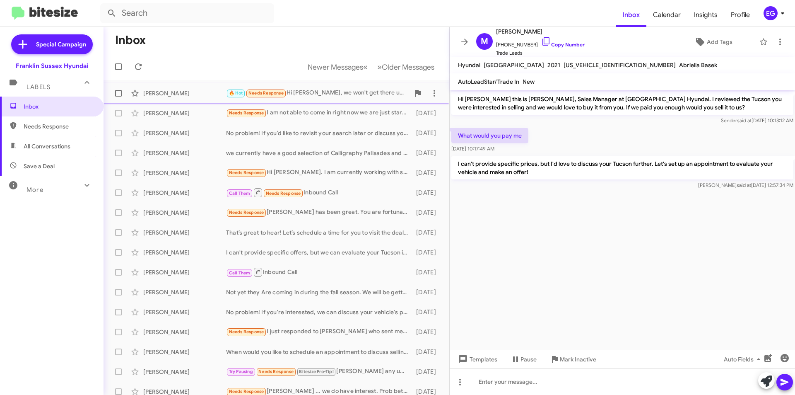
click at [319, 97] on div "🔥 Hot Needs Response Hi [PERSON_NAME], we won't get there until 2:30 just to gi…" at bounding box center [318, 93] width 184 height 10
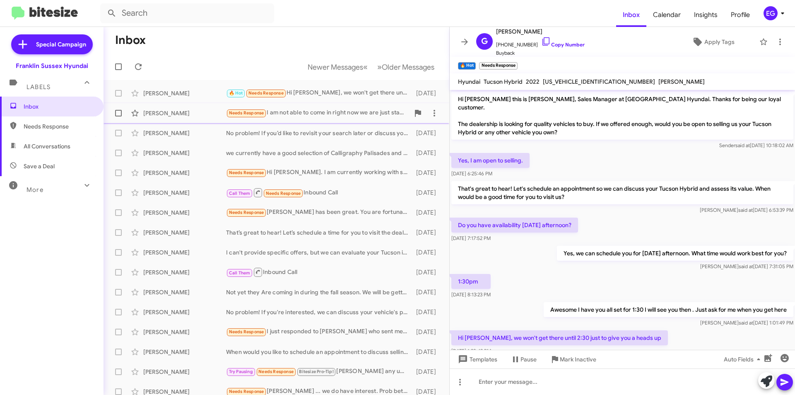
click at [329, 109] on div "Needs Response I am not able to come in right now we are just starting to look …" at bounding box center [318, 113] width 184 height 10
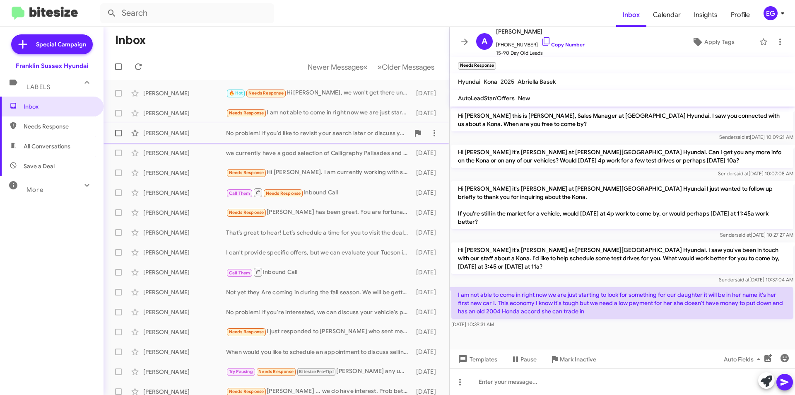
click at [329, 127] on div "[PERSON_NAME] No problem! If you’d like to revisit your search later or discuss…" at bounding box center [276, 133] width 333 height 17
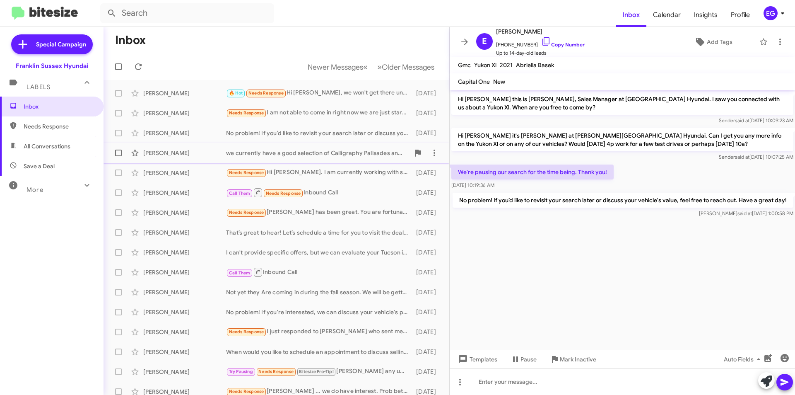
click at [314, 154] on div "we currently have a good selection of Calligraphy Palisades and some amazing de…" at bounding box center [318, 153] width 184 height 8
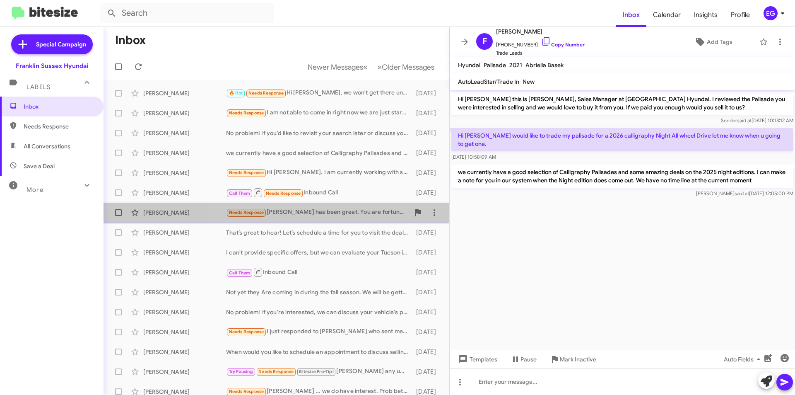
click at [345, 204] on span "[PERSON_NAME] Needs Response [PERSON_NAME] has been great. You are fortunate to…" at bounding box center [277, 213] width 346 height 20
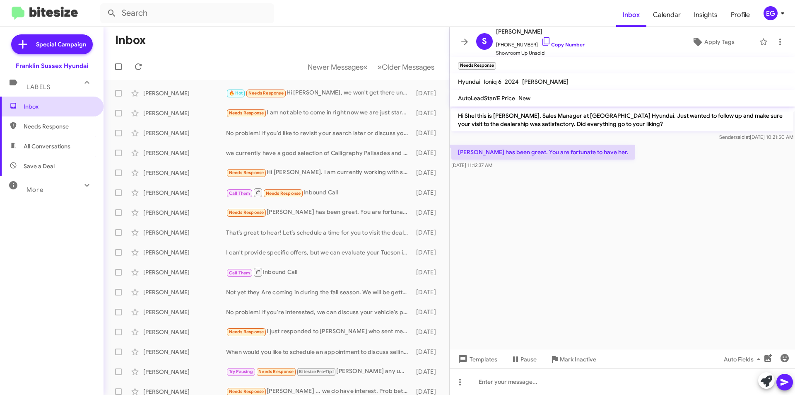
click at [34, 105] on span "Inbox" at bounding box center [59, 106] width 70 height 8
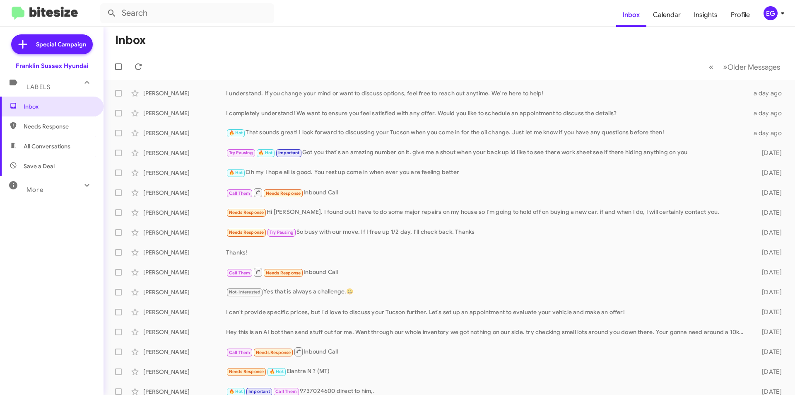
click at [59, 142] on span "All Conversations" at bounding box center [52, 146] width 104 height 20
type input "in:all-conversations"
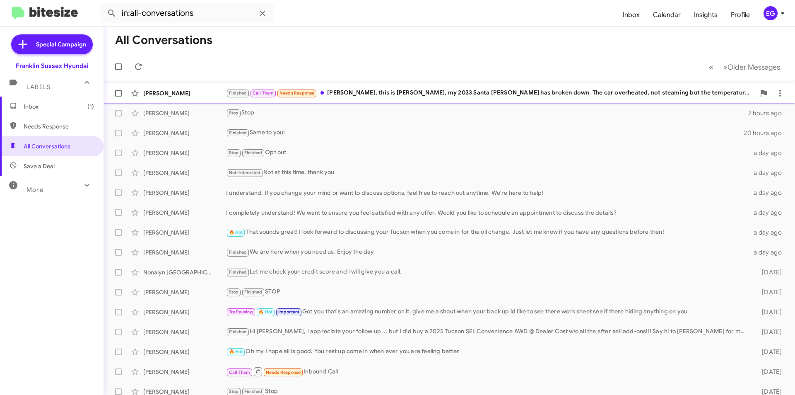
click at [390, 98] on div "Finished Call Them Needs Response [PERSON_NAME], this is [PERSON_NAME], my 2033…" at bounding box center [490, 93] width 529 height 10
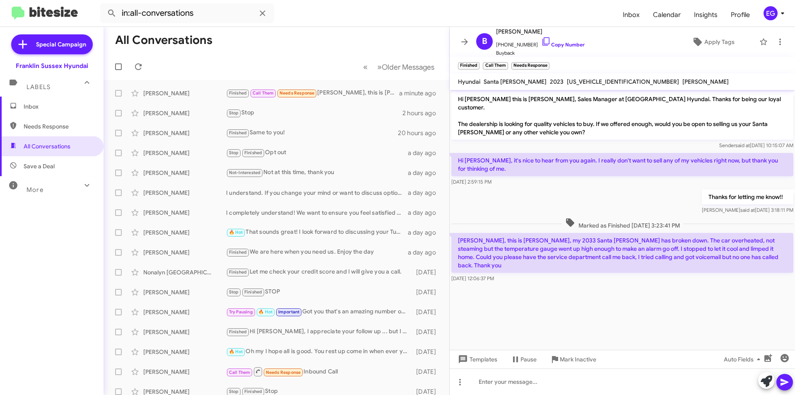
click at [344, 43] on mat-toolbar-row "All Conversations" at bounding box center [277, 40] width 346 height 27
click at [462, 44] on icon at bounding box center [465, 42] width 10 height 10
